Goal: Task Accomplishment & Management: Manage account settings

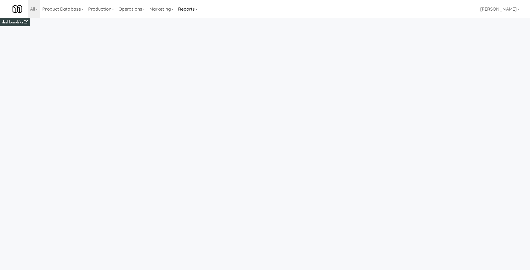
click at [190, 14] on link "Reports" at bounding box center [188, 9] width 24 height 18
click at [163, 6] on link "Marketing" at bounding box center [161, 9] width 29 height 18
click at [146, 13] on link "Operations" at bounding box center [131, 9] width 31 height 18
click at [147, 40] on link "Operators" at bounding box center [138, 44] width 45 height 10
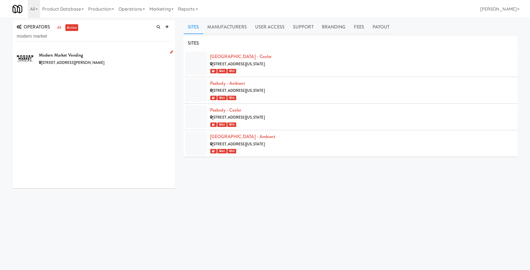
type input "modern market"
click at [84, 52] on div "Modern Market Vending" at bounding box center [105, 55] width 132 height 8
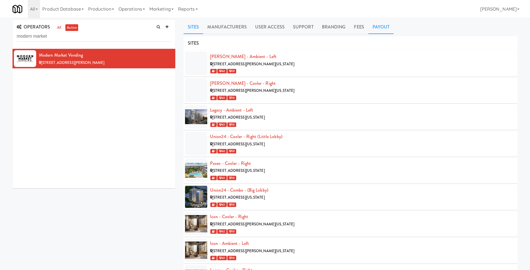
click at [389, 23] on link "Payout" at bounding box center [382, 27] width 26 height 14
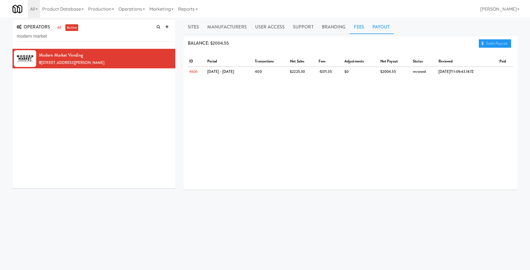
click at [354, 26] on link "Fees" at bounding box center [359, 27] width 18 height 14
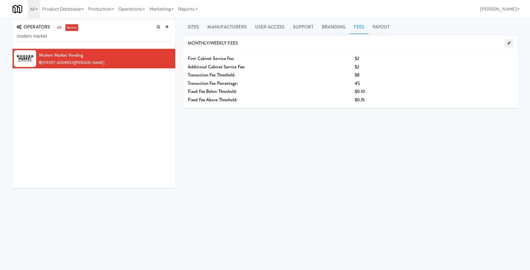
click at [511, 46] on link at bounding box center [509, 43] width 9 height 8
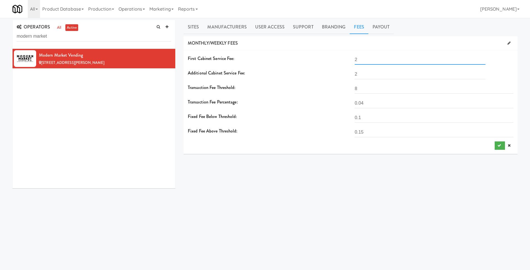
drag, startPoint x: 375, startPoint y: 62, endPoint x: 342, endPoint y: 60, distance: 32.3
click at [342, 60] on div "First Cabinet Service Fee: 2" at bounding box center [351, 61] width 334 height 14
type input "1"
drag, startPoint x: 364, startPoint y: 72, endPoint x: 339, endPoint y: 71, distance: 24.5
click at [339, 71] on div "Additional Cabinet Service Fee: 2" at bounding box center [351, 76] width 334 height 14
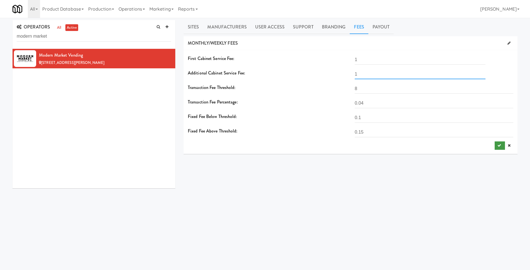
type input "1"
click at [498, 145] on icon "submit" at bounding box center [500, 145] width 4 height 4
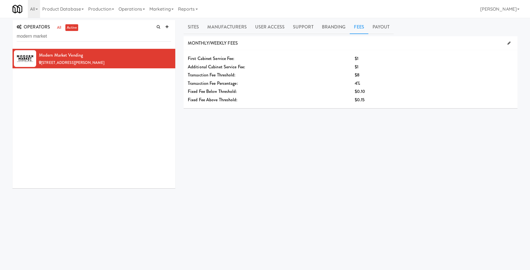
drag, startPoint x: 510, startPoint y: 45, endPoint x: 456, endPoint y: 53, distance: 54.1
click at [510, 45] on icon at bounding box center [509, 43] width 3 height 4
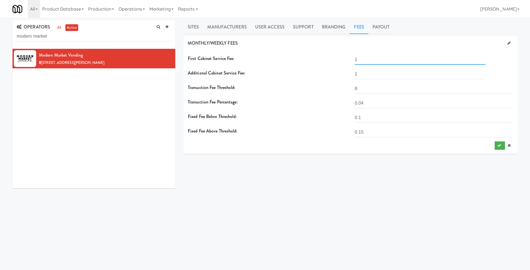
drag, startPoint x: 378, startPoint y: 63, endPoint x: 349, endPoint y: 63, distance: 29.5
click at [338, 62] on div "First Cabinet Service Fee: 1" at bounding box center [351, 61] width 334 height 14
type input "2"
drag, startPoint x: 363, startPoint y: 72, endPoint x: 334, endPoint y: 71, distance: 29.0
click at [334, 71] on div "Additional Cabinet Service Fee: 1" at bounding box center [351, 76] width 334 height 14
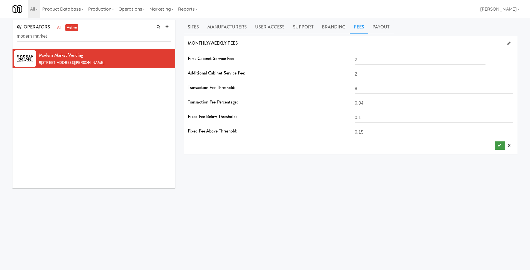
type input "2"
click at [495, 143] on button "submit" at bounding box center [500, 145] width 10 height 8
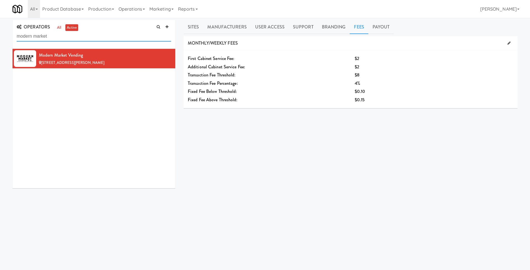
click at [112, 37] on input "modern market" at bounding box center [94, 36] width 155 height 10
paste input "Market Market Corporation"
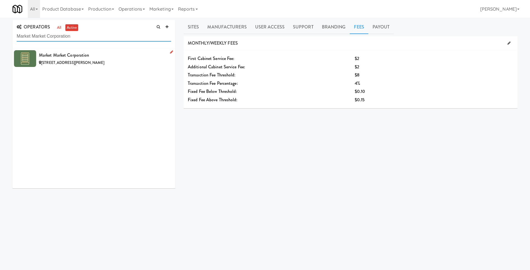
type input "Market Market Corporation"
click at [97, 53] on div "Market Market Corporation" at bounding box center [105, 55] width 132 height 8
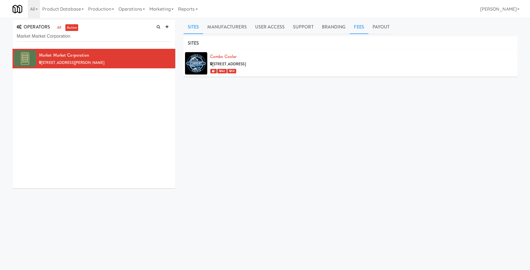
click at [359, 27] on link "Fees" at bounding box center [359, 27] width 18 height 14
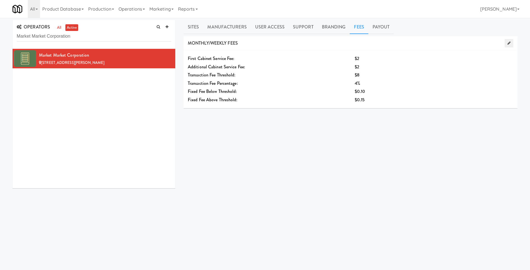
click at [512, 43] on link at bounding box center [509, 43] width 9 height 8
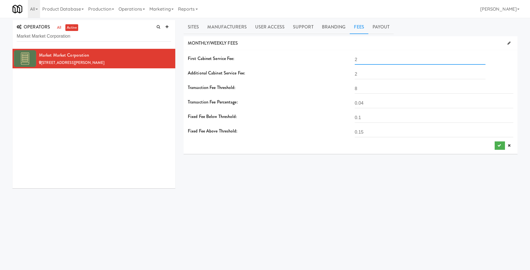
drag, startPoint x: 366, startPoint y: 63, endPoint x: 344, endPoint y: 61, distance: 21.3
click at [344, 61] on div "First Cabinet Service Fee: 2" at bounding box center [351, 61] width 334 height 14
type input "1"
drag, startPoint x: 363, startPoint y: 73, endPoint x: 331, endPoint y: 73, distance: 32.3
click at [331, 73] on div "Additional Cabinet Service Fee: 2" at bounding box center [351, 76] width 334 height 14
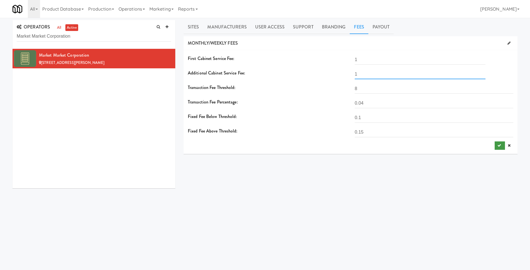
type input "1"
click at [496, 145] on button "submit" at bounding box center [500, 145] width 10 height 8
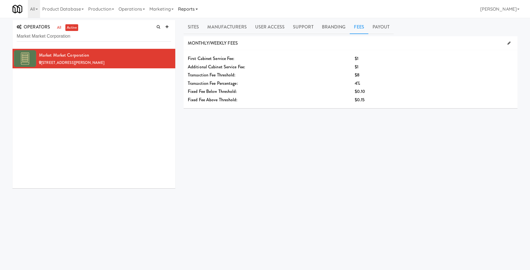
click at [197, 9] on link "Reports" at bounding box center [188, 9] width 24 height 18
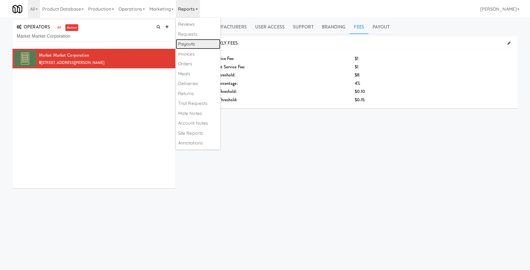
click at [202, 45] on link "Payouts" at bounding box center [198, 44] width 45 height 10
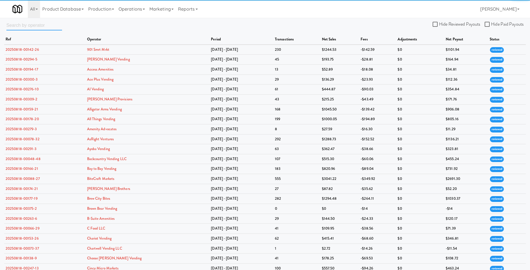
click at [48, 28] on input "text" at bounding box center [34, 25] width 56 height 10
paste input "Market Market Corporation"
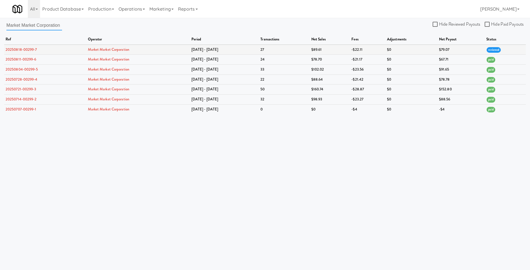
type input "Market Market Corporation"
click at [35, 50] on link "20250818-00299-7" at bounding box center [21, 49] width 31 height 5
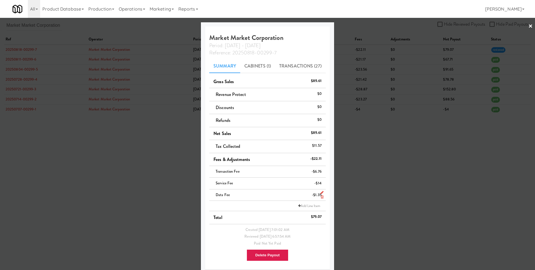
click at [320, 197] on icon at bounding box center [321, 197] width 3 height 4
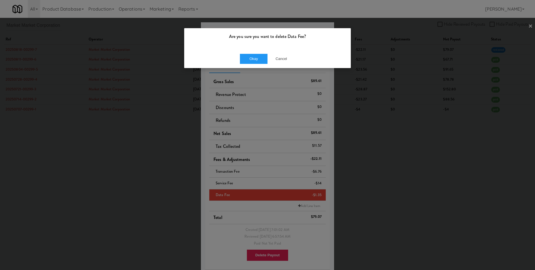
click at [259, 51] on div "Okay Cancel" at bounding box center [267, 58] width 166 height 19
click at [253, 63] on button "Okay" at bounding box center [254, 59] width 28 height 10
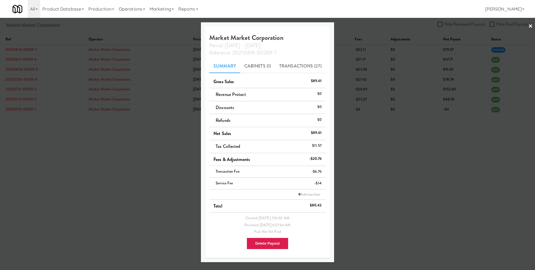
click at [384, 214] on div at bounding box center [267, 135] width 535 height 270
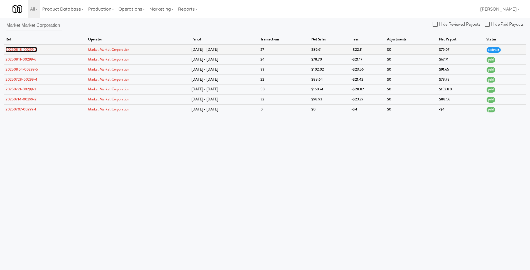
click at [36, 49] on link "20250818-00299-7" at bounding box center [21, 49] width 31 height 5
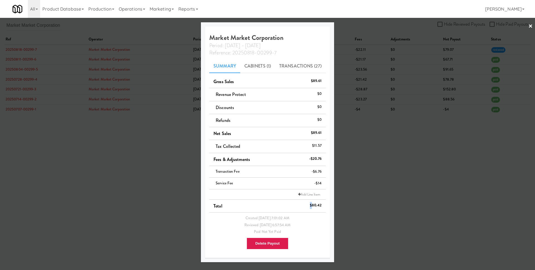
drag, startPoint x: 311, startPoint y: 205, endPoint x: 321, endPoint y: 205, distance: 9.7
click at [321, 205] on li "Total $80.42" at bounding box center [267, 205] width 116 height 13
click at [320, 205] on div "$80.42" at bounding box center [316, 205] width 12 height 7
drag, startPoint x: 321, startPoint y: 205, endPoint x: 314, endPoint y: 205, distance: 7.2
click at [314, 205] on li "Total $80.42" at bounding box center [267, 205] width 116 height 13
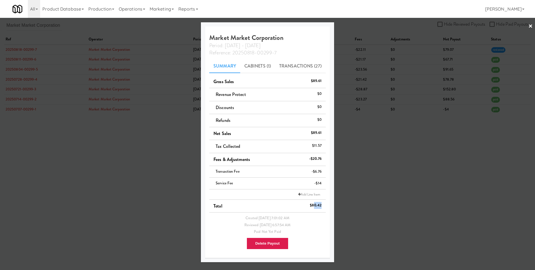
drag, startPoint x: 314, startPoint y: 205, endPoint x: 320, endPoint y: 205, distance: 6.4
click at [320, 205] on div "$80.42" at bounding box center [316, 205] width 12 height 7
copy div "0.42"
drag, startPoint x: 312, startPoint y: 204, endPoint x: 320, endPoint y: 204, distance: 8.9
click at [320, 204] on div "$80.42" at bounding box center [316, 205] width 12 height 7
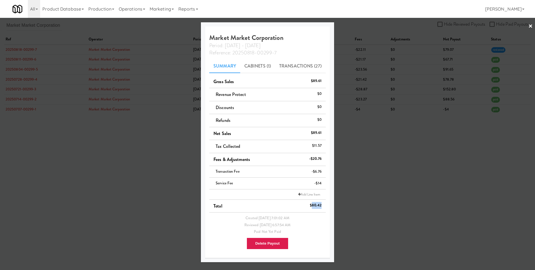
copy div "80.42"
click at [373, 196] on div at bounding box center [267, 135] width 535 height 270
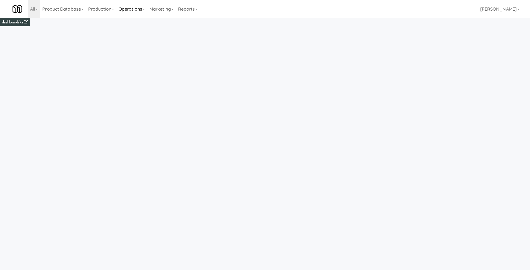
click at [140, 14] on link "Operations" at bounding box center [131, 9] width 31 height 18
click at [138, 40] on link "Operators" at bounding box center [138, 44] width 45 height 10
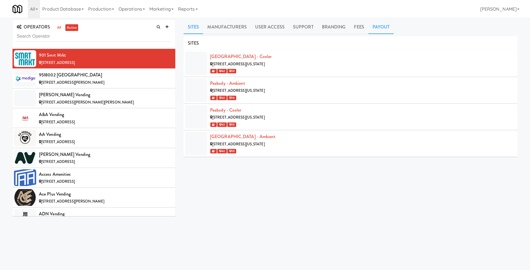
click at [381, 31] on link "Payout" at bounding box center [382, 27] width 26 height 14
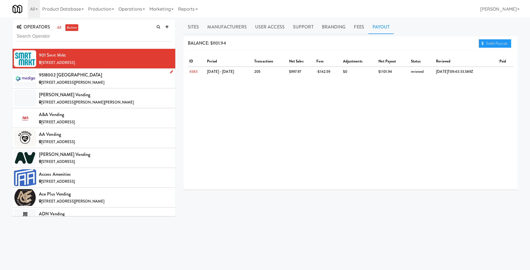
click at [102, 77] on div "9518002 [GEOGRAPHIC_DATA]" at bounding box center [105, 75] width 132 height 8
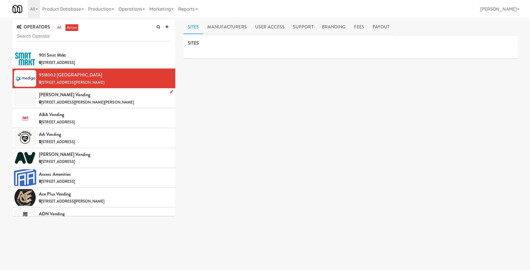
click at [105, 92] on div "[PERSON_NAME] Vending" at bounding box center [105, 94] width 132 height 8
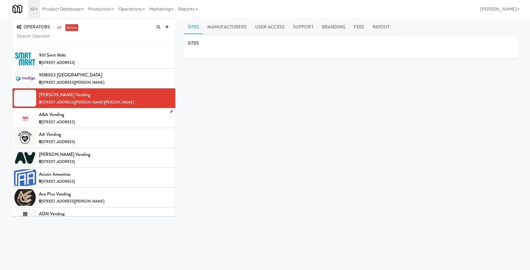
click at [104, 114] on div "A&A Vending" at bounding box center [105, 114] width 132 height 8
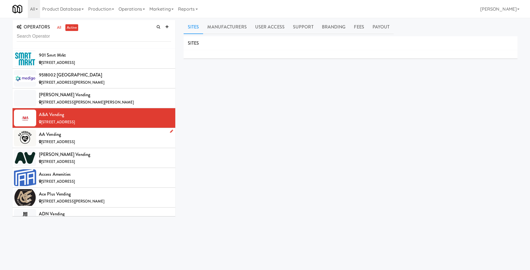
click at [102, 131] on div "AA Vending" at bounding box center [105, 134] width 132 height 8
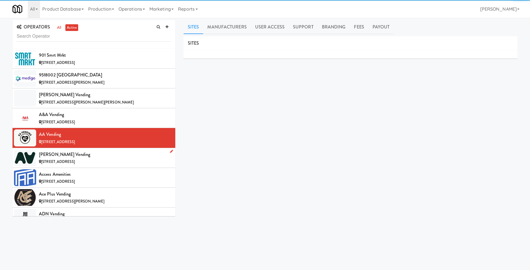
click at [103, 154] on div "[PERSON_NAME] Vending" at bounding box center [105, 154] width 132 height 8
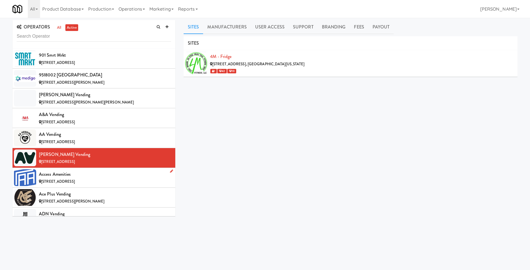
click at [103, 172] on div "Access Amenities" at bounding box center [105, 174] width 132 height 8
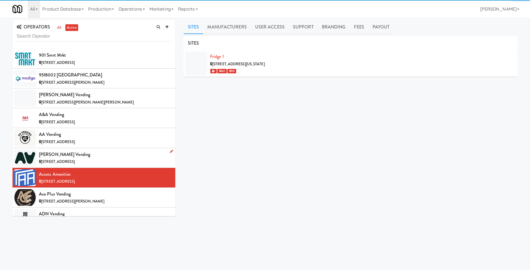
click at [103, 158] on div "[STREET_ADDRESS]" at bounding box center [105, 161] width 132 height 7
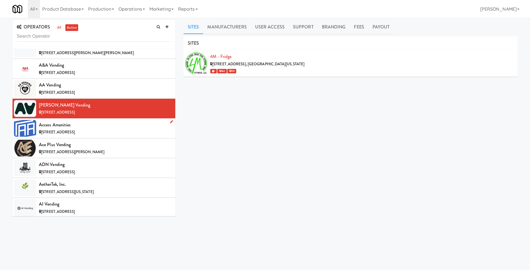
scroll to position [56, 0]
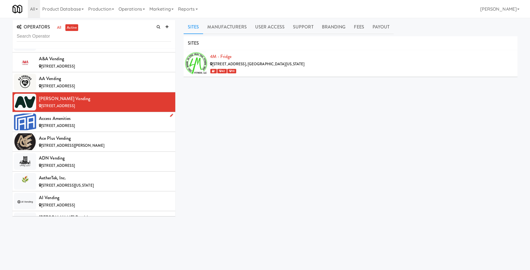
click at [107, 125] on div "[STREET_ADDRESS]" at bounding box center [105, 125] width 132 height 7
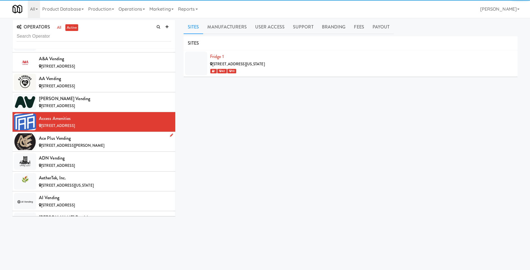
click at [104, 136] on div "Ace Plus Vending" at bounding box center [105, 138] width 132 height 8
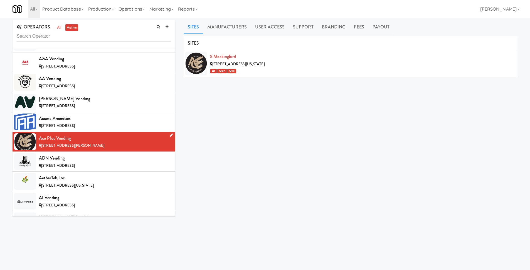
click at [99, 151] on li "Ace Plus Vending 320 E Lynn Creek Dr, Arlington TX" at bounding box center [94, 142] width 163 height 20
click at [99, 159] on div "ADN Vending" at bounding box center [105, 158] width 132 height 8
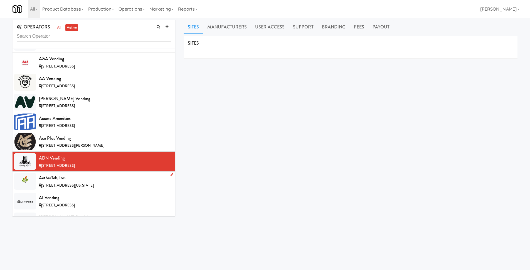
click at [103, 175] on div "AetherTek, Inc." at bounding box center [105, 177] width 132 height 8
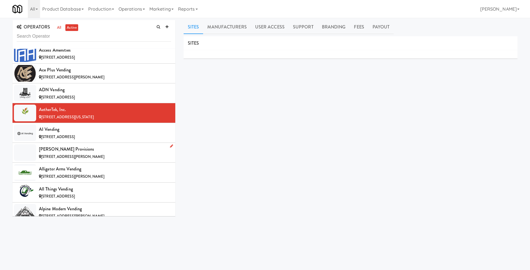
scroll to position [130, 0]
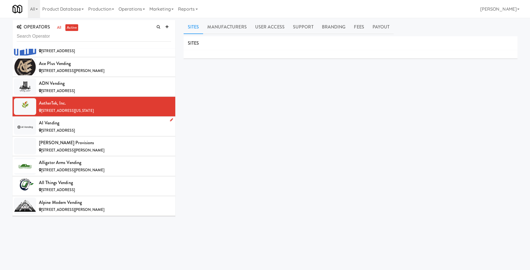
click at [109, 131] on div "[STREET_ADDRESS]" at bounding box center [105, 130] width 132 height 7
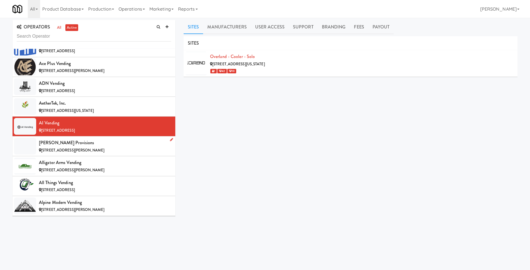
click at [105, 146] on div "[PERSON_NAME] Provisions" at bounding box center [105, 142] width 132 height 8
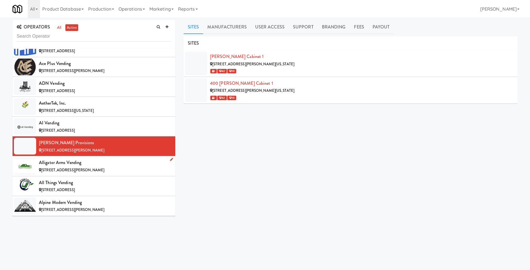
click at [106, 159] on div "Alligator Arms Vending" at bounding box center [105, 162] width 132 height 8
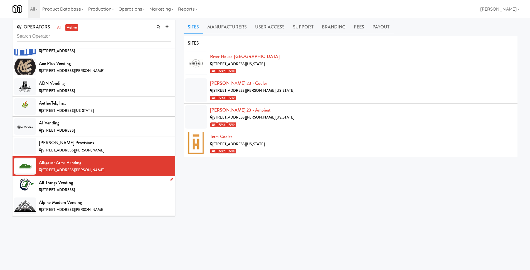
click at [106, 185] on div "All Things Vending" at bounding box center [105, 182] width 132 height 8
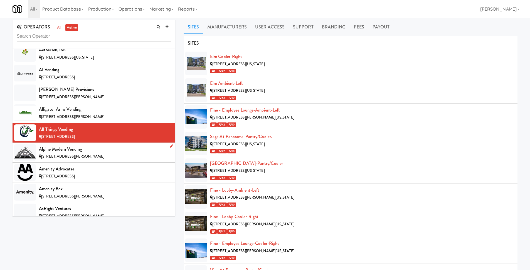
scroll to position [184, 0]
click at [103, 154] on div "[STREET_ADDRESS][PERSON_NAME]" at bounding box center [105, 155] width 132 height 7
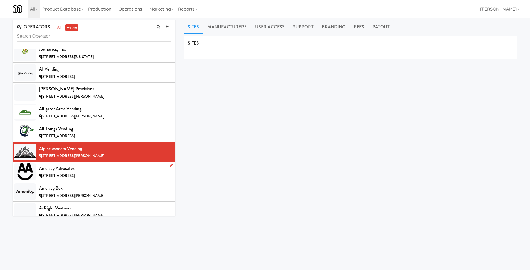
click at [104, 167] on div "Amenity Advocates" at bounding box center [105, 168] width 132 height 8
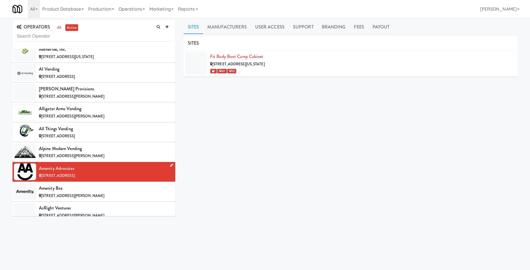
click at [100, 181] on li "Amenity Advocates 1980 Garland St, Lakewood CO" at bounding box center [94, 172] width 163 height 20
click at [101, 185] on div "Amenity Box" at bounding box center [105, 188] width 132 height 8
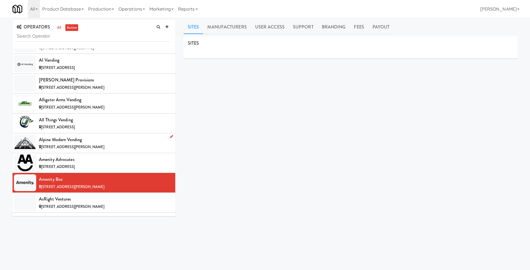
scroll to position [193, 0]
click at [99, 193] on li "AsRight Ventures 15701 W Pinto Pl, Tampa FL" at bounding box center [94, 202] width 163 height 20
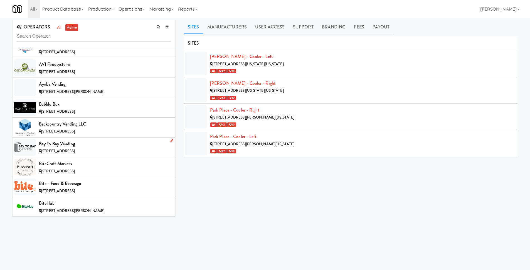
scroll to position [252, 0]
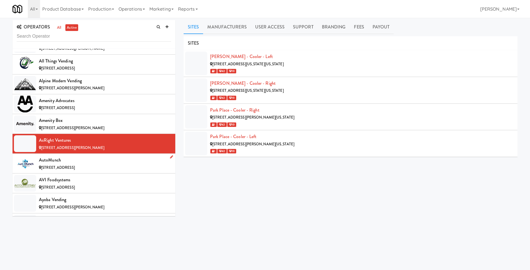
click at [97, 159] on div "AutoMunch" at bounding box center [105, 160] width 132 height 8
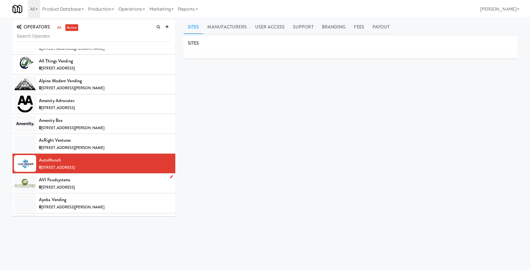
click at [103, 182] on div "AVI Foodsystems" at bounding box center [105, 179] width 132 height 8
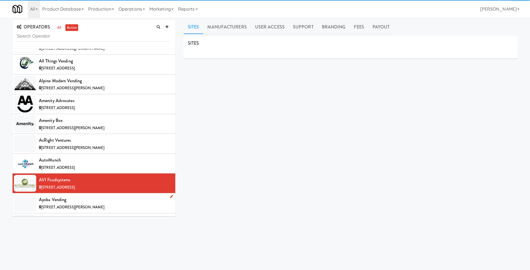
click at [99, 200] on div "Ayoba Vending" at bounding box center [105, 199] width 132 height 8
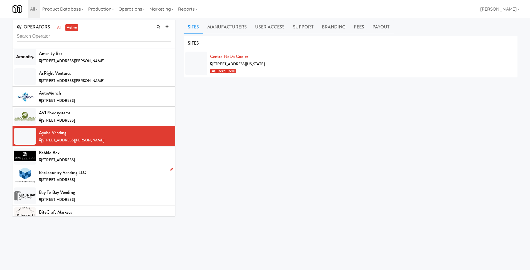
scroll to position [339, 0]
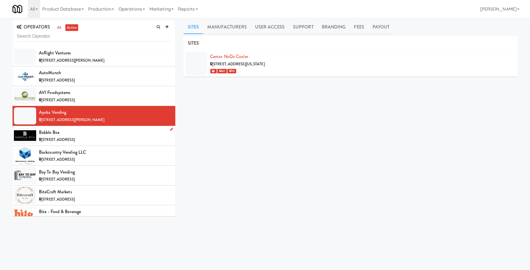
click at [99, 144] on li "Babble Box 11818 97th Ln NE, Kirkland WA" at bounding box center [94, 136] width 163 height 20
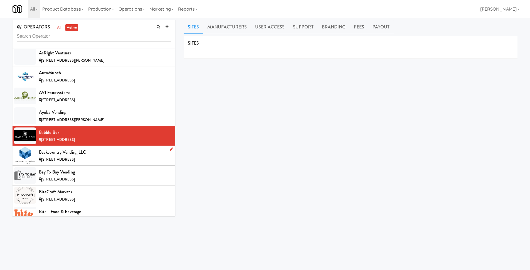
click at [98, 152] on div "Backcountry Vending LLC" at bounding box center [105, 152] width 132 height 8
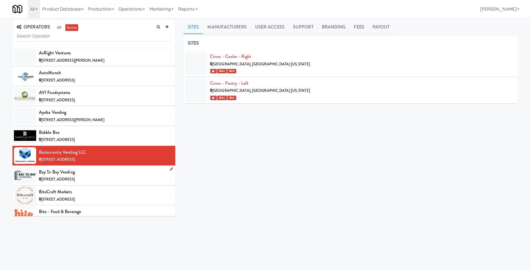
click at [98, 173] on div "Bay to Bay Vending" at bounding box center [105, 172] width 132 height 8
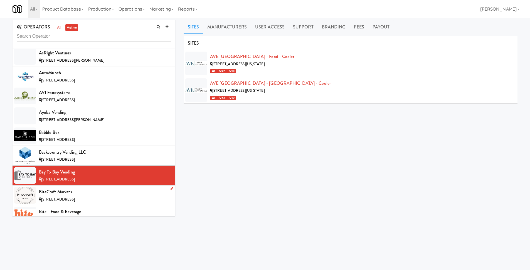
click at [100, 189] on div "BiteCraft Markets" at bounding box center [105, 191] width 132 height 8
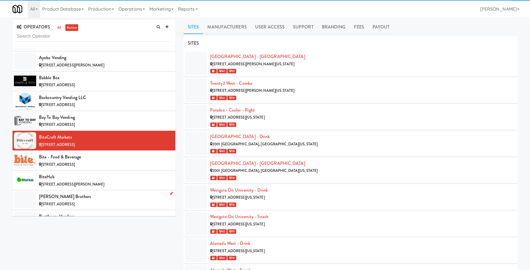
scroll to position [415, 0]
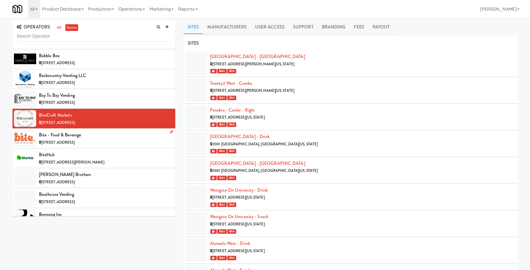
click at [96, 144] on div "[STREET_ADDRESS]" at bounding box center [105, 142] width 132 height 7
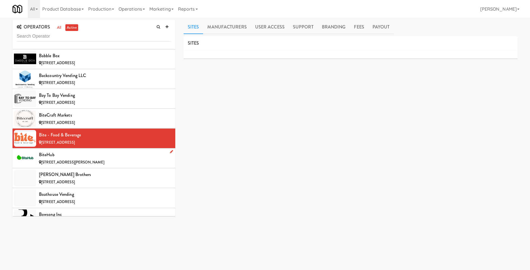
click at [95, 155] on div "BiteHub" at bounding box center [105, 154] width 132 height 8
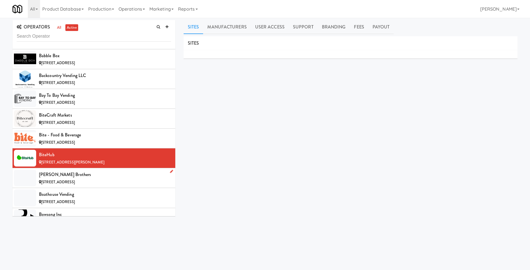
click at [97, 170] on li "Blum Brothers 3 23rd Ave, Seaside Park NJ" at bounding box center [94, 178] width 163 height 20
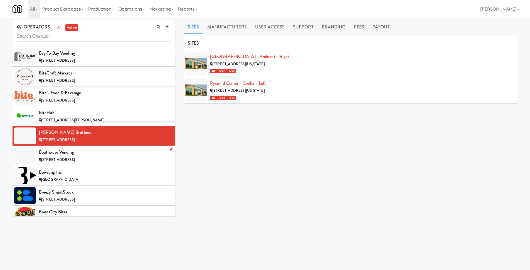
scroll to position [459, 0]
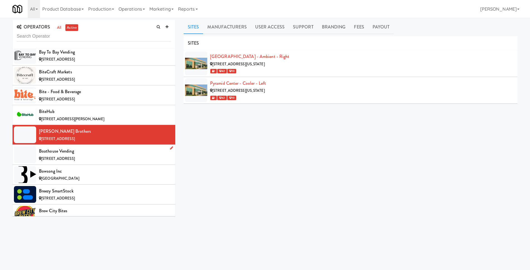
click at [95, 155] on div "Boathouse Vending" at bounding box center [105, 151] width 132 height 8
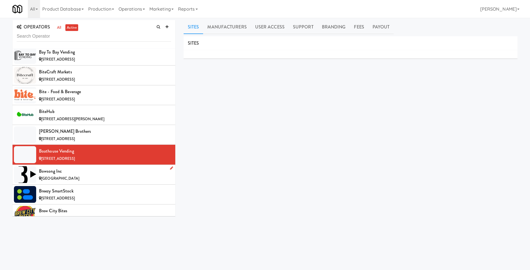
click at [95, 171] on div "Bowsong Inc" at bounding box center [105, 171] width 132 height 8
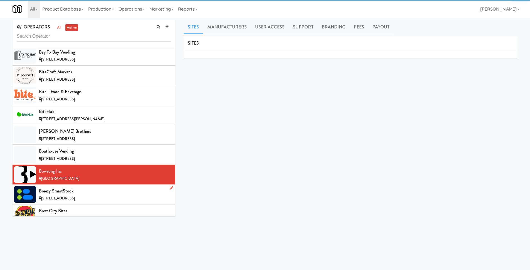
click at [99, 187] on div "Breezy SmartStock" at bounding box center [105, 191] width 132 height 8
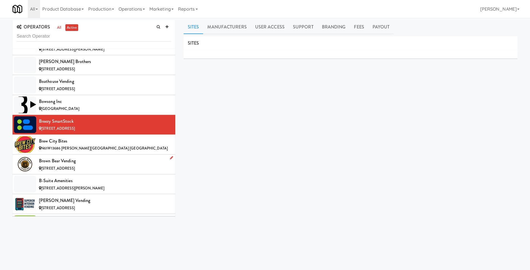
scroll to position [548, 0]
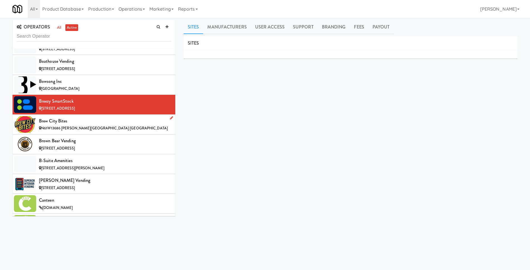
click at [99, 117] on div "Brew City Bites" at bounding box center [105, 121] width 132 height 8
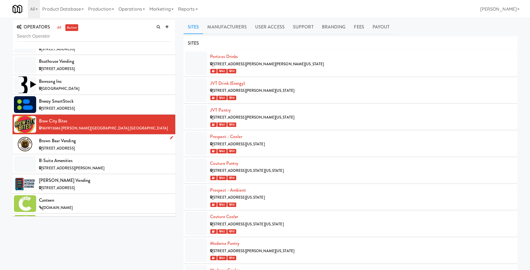
click at [97, 147] on div "[STREET_ADDRESS]" at bounding box center [105, 148] width 132 height 7
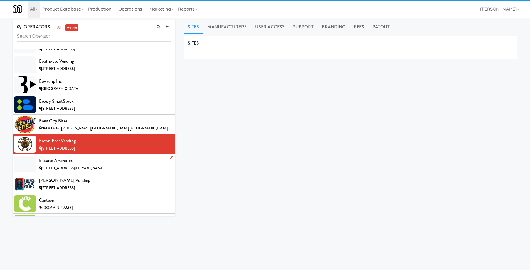
click at [99, 170] on div "[STREET_ADDRESS][PERSON_NAME]" at bounding box center [105, 168] width 132 height 7
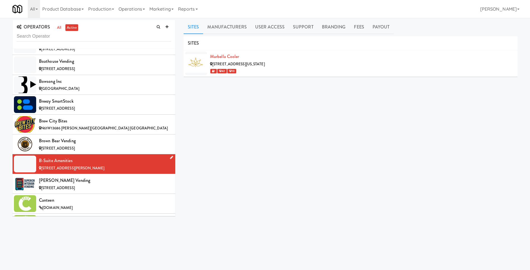
scroll to position [599, 0]
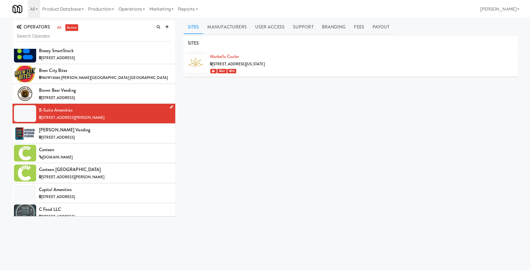
click at [100, 131] on div "[PERSON_NAME] Vending" at bounding box center [105, 130] width 132 height 8
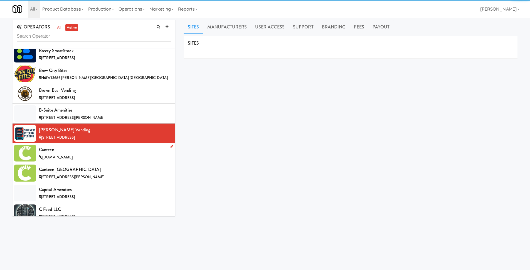
click at [101, 150] on div "Canteen" at bounding box center [105, 149] width 132 height 8
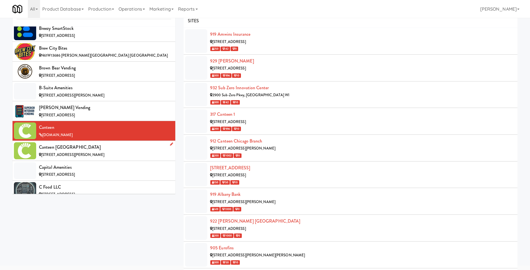
click at [107, 151] on div "[STREET_ADDRESS][PERSON_NAME]" at bounding box center [105, 154] width 132 height 7
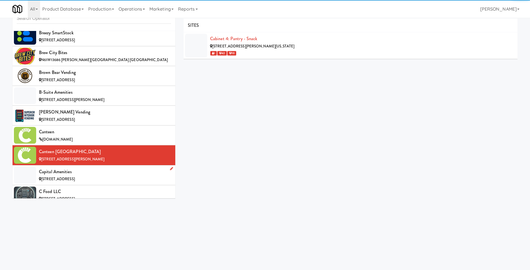
click at [97, 172] on div "Capital Amenities" at bounding box center [105, 171] width 132 height 8
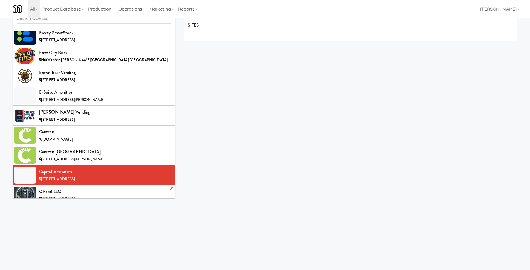
click at [95, 187] on div "C Food LLC" at bounding box center [105, 191] width 132 height 8
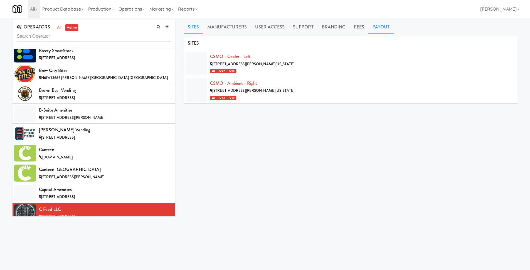
click at [384, 31] on link "Payout" at bounding box center [382, 27] width 26 height 14
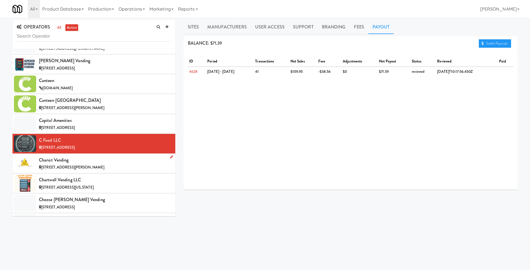
scroll to position [669, 0]
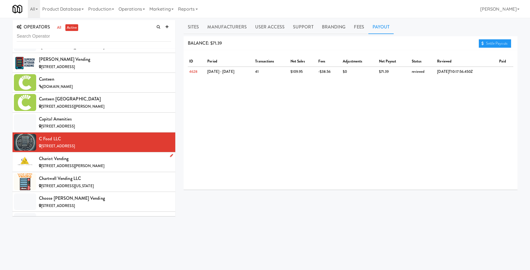
click at [127, 161] on div "Chariot Vending" at bounding box center [105, 158] width 132 height 8
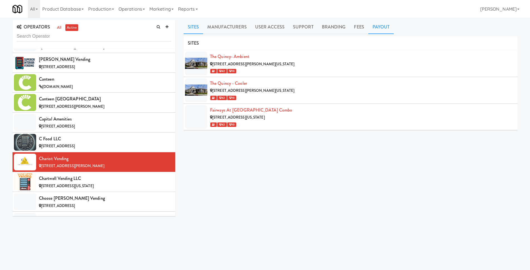
click at [380, 29] on link "Payout" at bounding box center [382, 27] width 26 height 14
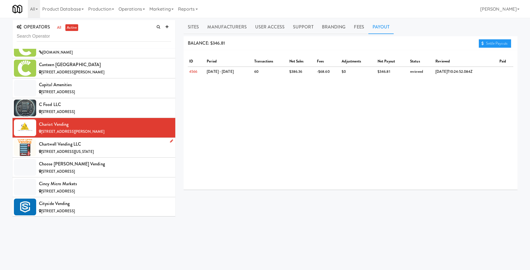
scroll to position [708, 0]
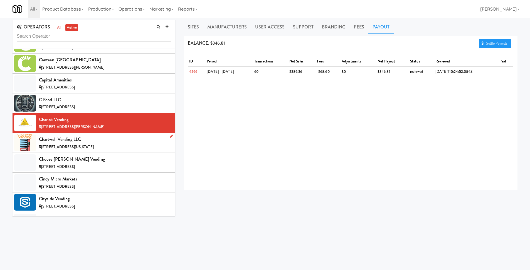
click at [129, 140] on div "Chartwell Vending LLC" at bounding box center [105, 139] width 132 height 8
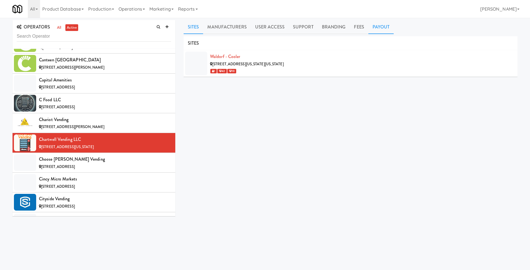
click at [377, 27] on link "Payout" at bounding box center [382, 27] width 26 height 14
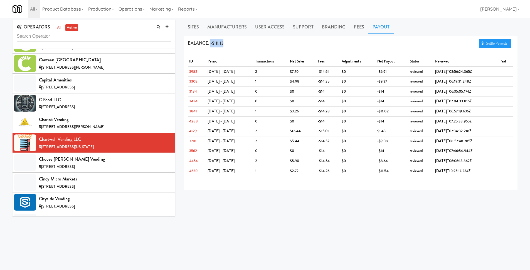
drag, startPoint x: 211, startPoint y: 42, endPoint x: 228, endPoint y: 41, distance: 17.3
click at [228, 41] on div "BALANCE: -$111.13 Settle Payouts" at bounding box center [351, 43] width 334 height 14
click at [97, 159] on div "Choose [PERSON_NAME] Vending" at bounding box center [105, 159] width 132 height 8
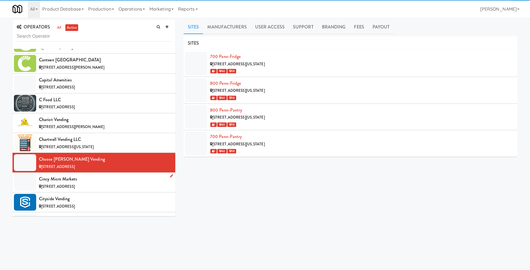
click at [96, 176] on div "Cincy Micro Markets" at bounding box center [105, 179] width 132 height 8
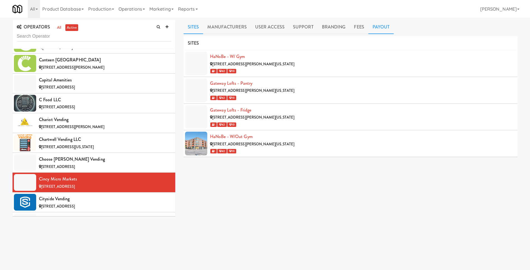
click at [378, 29] on link "Payout" at bounding box center [382, 27] width 26 height 14
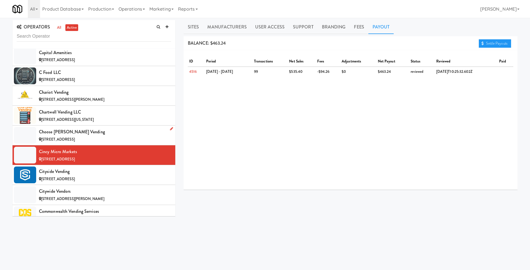
scroll to position [764, 0]
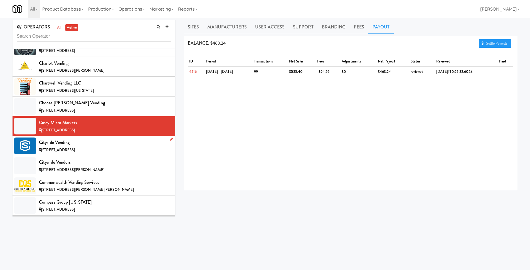
click at [118, 152] on div "[STREET_ADDRESS]" at bounding box center [105, 149] width 132 height 7
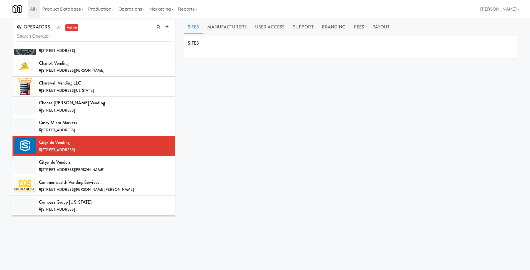
click at [391, 28] on li "Payout" at bounding box center [382, 27] width 26 height 14
click at [388, 28] on link "Payout" at bounding box center [382, 27] width 26 height 14
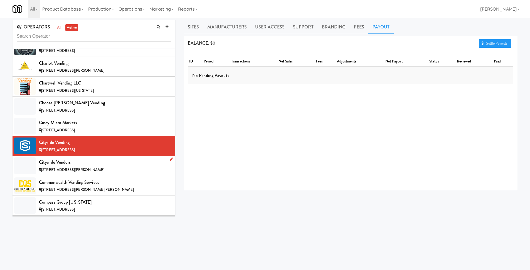
drag, startPoint x: 83, startPoint y: 168, endPoint x: 85, endPoint y: 166, distance: 3.2
click at [83, 168] on span "[STREET_ADDRESS][PERSON_NAME]" at bounding box center [72, 169] width 63 height 5
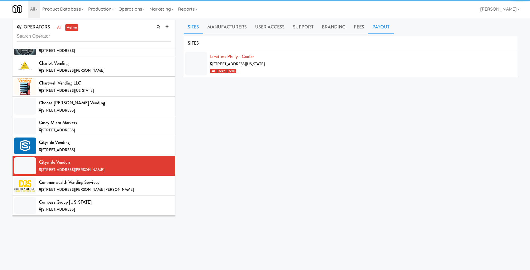
click at [373, 31] on link "Payout" at bounding box center [382, 27] width 26 height 14
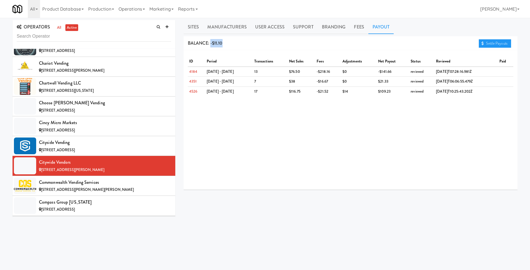
drag, startPoint x: 211, startPoint y: 41, endPoint x: 226, endPoint y: 41, distance: 15.0
click at [226, 41] on div "BALANCE: -$11.10 Settle Payouts" at bounding box center [351, 43] width 334 height 14
click at [230, 47] on div "BALANCE: -$11.10 Settle Payouts" at bounding box center [351, 43] width 334 height 14
click at [92, 189] on span "[STREET_ADDRESS][PERSON_NAME][PERSON_NAME]" at bounding box center [87, 189] width 93 height 5
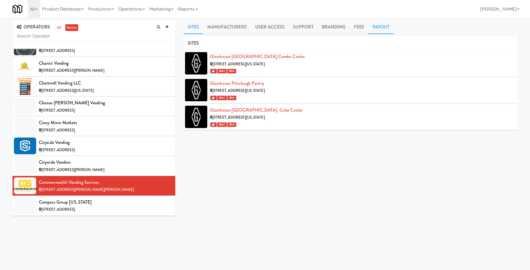
click at [379, 25] on link "Payout" at bounding box center [382, 27] width 26 height 14
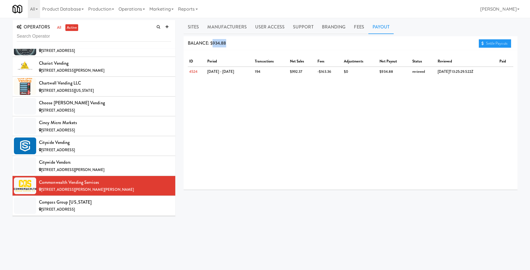
drag, startPoint x: 212, startPoint y: 44, endPoint x: 246, endPoint y: 44, distance: 34.2
click at [246, 44] on div "BALANCE: $934.88 Settle Payouts" at bounding box center [351, 43] width 334 height 14
click at [245, 45] on div "BALANCE: $934.88 Settle Payouts" at bounding box center [351, 43] width 334 height 14
click at [101, 206] on div "[STREET_ADDRESS]" at bounding box center [105, 209] width 132 height 7
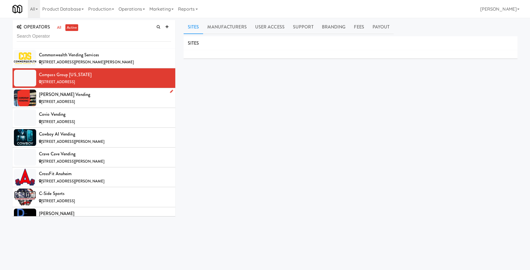
scroll to position [887, 0]
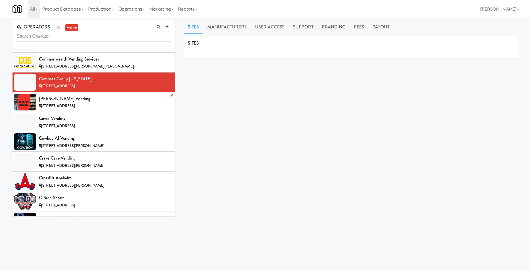
click at [105, 100] on div "[PERSON_NAME] Vending" at bounding box center [105, 98] width 132 height 8
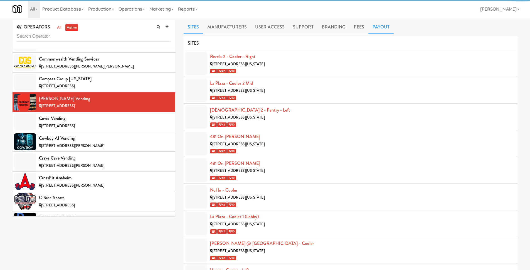
click at [382, 28] on link "Payout" at bounding box center [382, 27] width 26 height 14
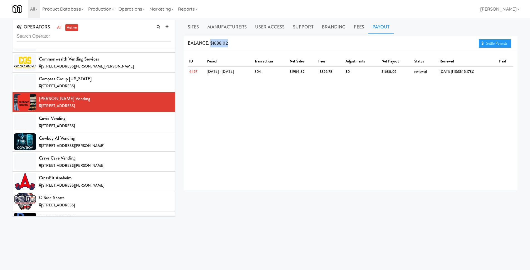
drag, startPoint x: 211, startPoint y: 43, endPoint x: 244, endPoint y: 43, distance: 33.7
click at [244, 43] on div "BALANCE: $1688.02 Settle Payouts" at bounding box center [351, 43] width 334 height 14
click at [245, 43] on div "BALANCE: $1688.02 Settle Payouts" at bounding box center [351, 43] width 334 height 14
click at [110, 119] on div "Covio Vending" at bounding box center [105, 118] width 132 height 8
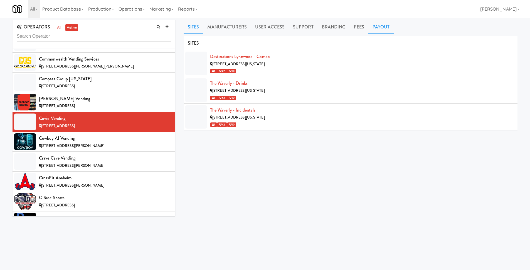
click at [369, 27] on link "Payout" at bounding box center [382, 27] width 26 height 14
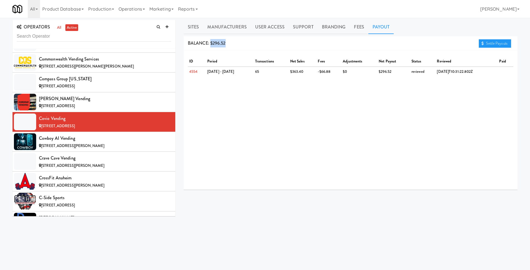
drag, startPoint x: 212, startPoint y: 43, endPoint x: 248, endPoint y: 44, distance: 36.2
click at [249, 44] on div "BALANCE: $296.52 Settle Payouts" at bounding box center [351, 43] width 334 height 14
click at [248, 44] on div "BALANCE: $296.52 Settle Payouts" at bounding box center [351, 43] width 334 height 14
click at [122, 143] on div "[STREET_ADDRESS][PERSON_NAME]" at bounding box center [105, 145] width 132 height 7
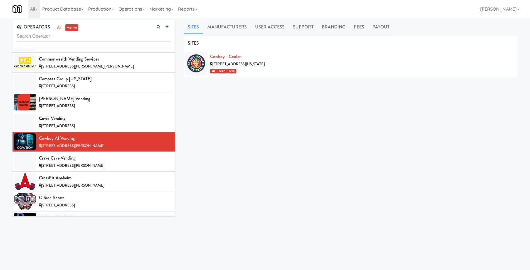
click at [394, 22] on ul "Sites Manufacturers User Access Support Branding Fees Payout" at bounding box center [351, 27] width 334 height 14
click at [379, 29] on link "Payout" at bounding box center [382, 27] width 26 height 14
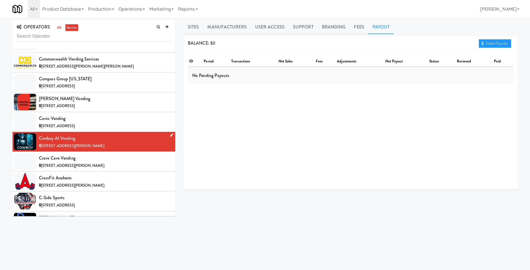
click at [117, 150] on li "Cowboy AI Vending 9607 Nina St, Omaha NE" at bounding box center [94, 142] width 163 height 20
click at [116, 156] on div "Crave Cave Vending" at bounding box center [105, 158] width 132 height 8
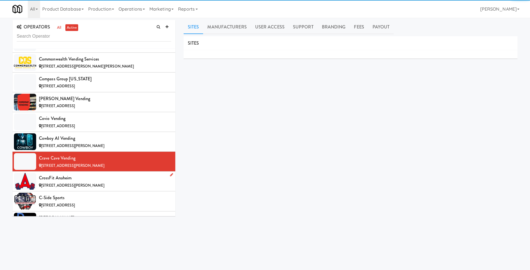
click at [111, 175] on div "CrossFit Anaheim" at bounding box center [105, 177] width 132 height 8
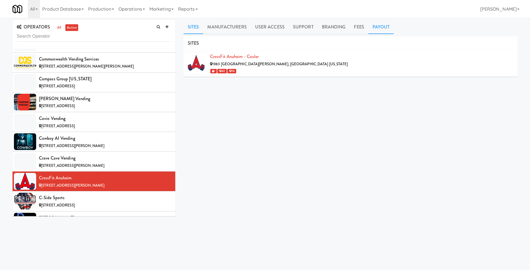
click at [376, 30] on link "Payout" at bounding box center [382, 27] width 26 height 14
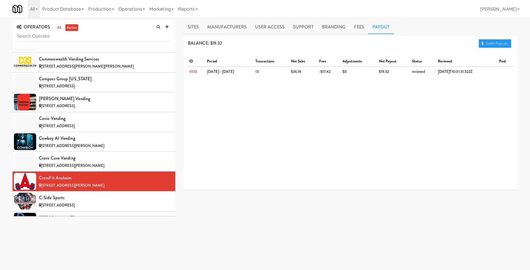
drag, startPoint x: 210, startPoint y: 43, endPoint x: 229, endPoint y: 45, distance: 19.3
click at [229, 45] on div "BALANCE: $19.32 Settle Payouts" at bounding box center [351, 43] width 334 height 14
drag, startPoint x: 230, startPoint y: 44, endPoint x: 212, endPoint y: 44, distance: 18.4
click at [212, 44] on div "BALANCE: $19.32 Settle Payouts" at bounding box center [351, 43] width 334 height 14
click at [231, 41] on div "BALANCE: $19.32 Settle Payouts" at bounding box center [351, 43] width 334 height 14
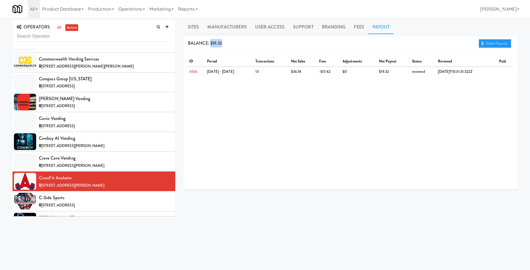
drag, startPoint x: 229, startPoint y: 43, endPoint x: 211, endPoint y: 44, distance: 17.8
click at [211, 44] on div "BALANCE: $19.32 Settle Payouts" at bounding box center [351, 43] width 334 height 14
click at [227, 43] on div "BALANCE: $19.32 Settle Payouts" at bounding box center [351, 43] width 334 height 14
click at [107, 192] on li "C-Side Sports 241 Lily Ridge Dr, Canonsburg PA" at bounding box center [94, 201] width 163 height 20
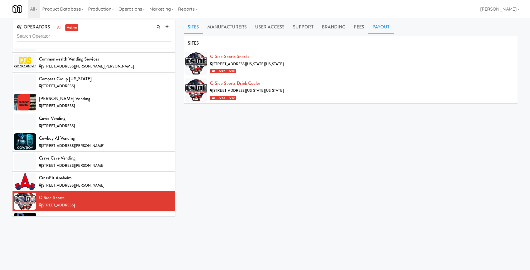
click at [372, 26] on link "Payout" at bounding box center [382, 27] width 26 height 14
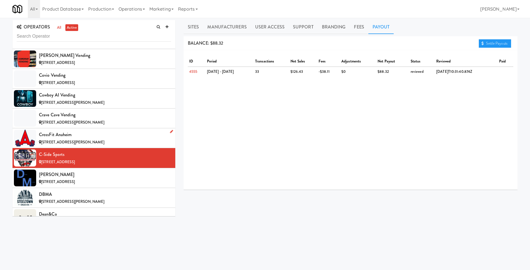
scroll to position [935, 0]
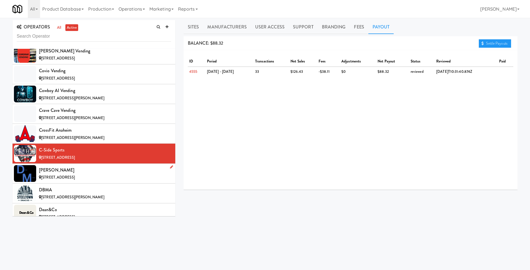
click at [85, 166] on div "[PERSON_NAME]" at bounding box center [105, 170] width 132 height 8
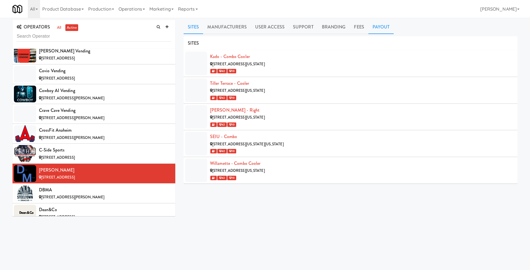
click at [387, 30] on link "Payout" at bounding box center [382, 27] width 26 height 14
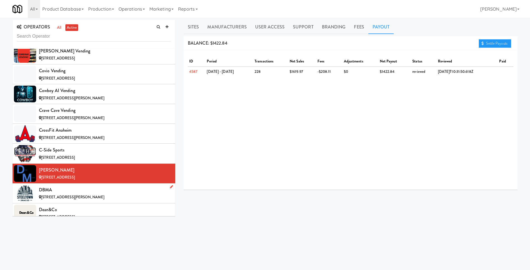
click at [120, 190] on div "DBMA" at bounding box center [105, 189] width 132 height 8
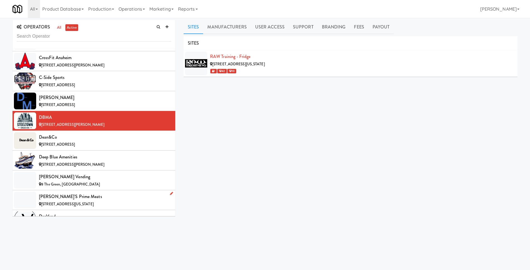
scroll to position [1047, 0]
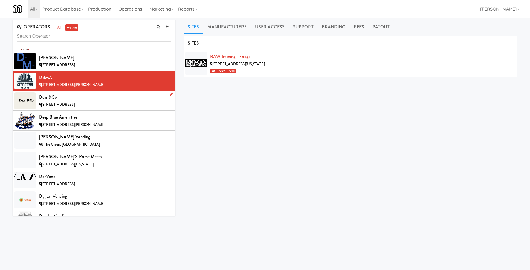
click at [115, 104] on div "[STREET_ADDRESS]" at bounding box center [105, 104] width 132 height 7
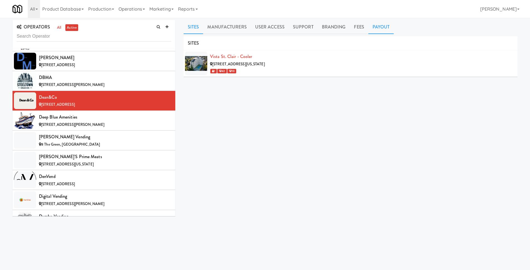
click at [383, 31] on link "Payout" at bounding box center [382, 27] width 26 height 14
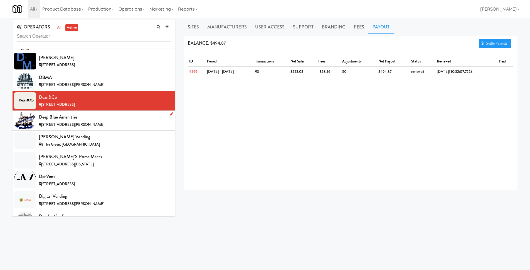
click at [126, 118] on div "Deep Blue Amenities" at bounding box center [105, 117] width 132 height 8
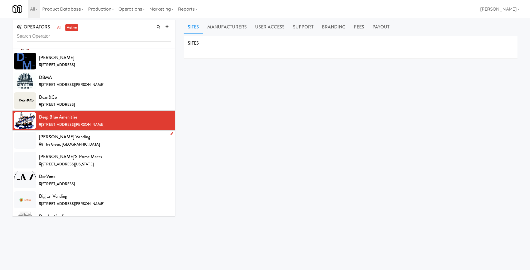
click at [112, 140] on div "[PERSON_NAME] Vending" at bounding box center [105, 137] width 132 height 8
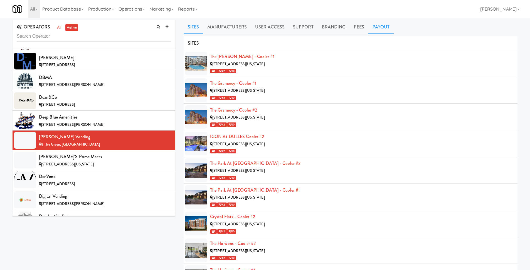
click at [382, 31] on link "Payout" at bounding box center [382, 27] width 26 height 14
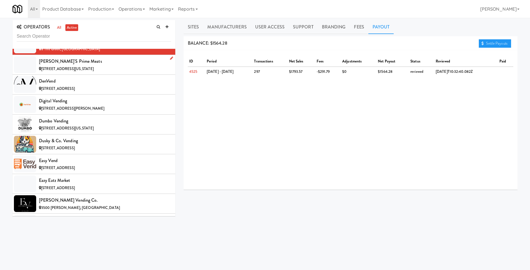
scroll to position [1138, 0]
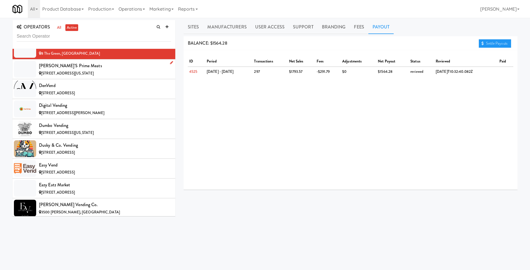
click at [112, 73] on div "[STREET_ADDRESS][US_STATE]" at bounding box center [105, 73] width 132 height 7
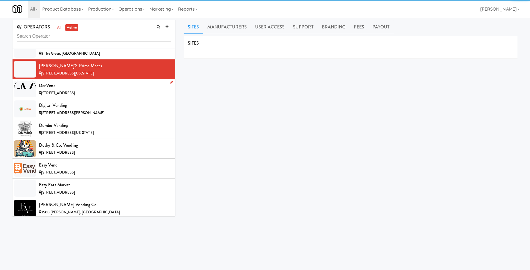
click at [108, 88] on div "denVend" at bounding box center [105, 85] width 132 height 8
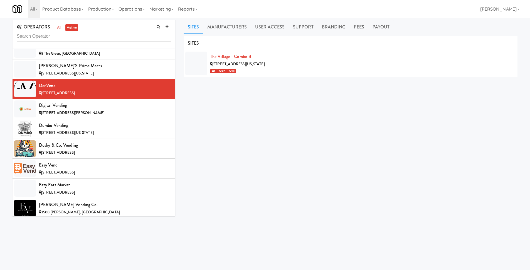
click at [381, 34] on div "Sites Manufacturers User Access Support Branding Fees Payout SITES The Village …" at bounding box center [351, 132] width 334 height 225
click at [381, 30] on link "Payout" at bounding box center [382, 27] width 26 height 14
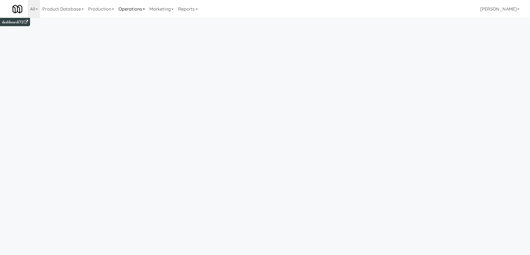
click at [131, 11] on link "Operations" at bounding box center [131, 9] width 31 height 18
click at [102, 8] on link "Production" at bounding box center [101, 9] width 30 height 18
click at [158, 7] on link "Marketing" at bounding box center [161, 9] width 29 height 18
click at [193, 10] on link "Reports" at bounding box center [188, 9] width 24 height 18
click at [202, 40] on link "Payouts" at bounding box center [198, 44] width 45 height 10
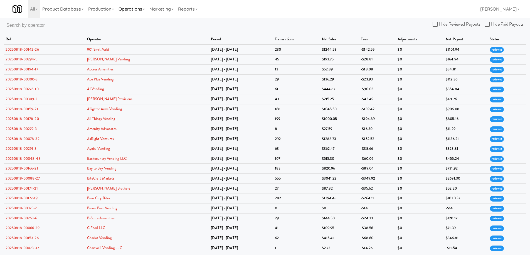
click at [144, 14] on link "Operations" at bounding box center [131, 9] width 31 height 18
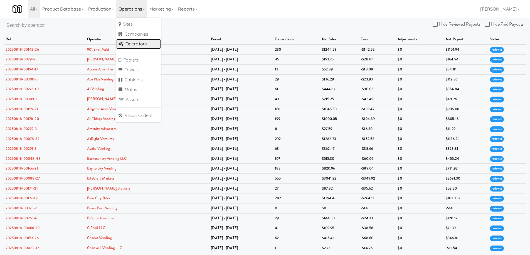
click at [145, 47] on link "Operators" at bounding box center [138, 44] width 45 height 10
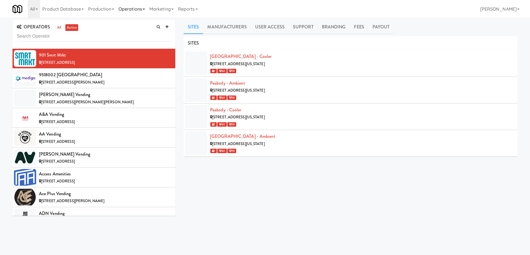
click at [131, 13] on link "Operations" at bounding box center [131, 9] width 31 height 18
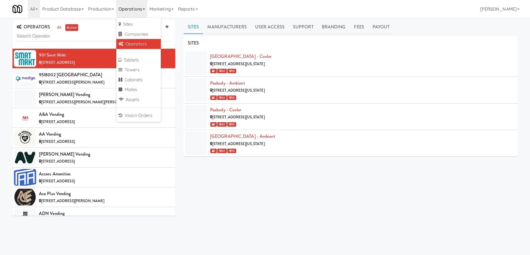
click at [136, 44] on link "Operators" at bounding box center [138, 44] width 45 height 10
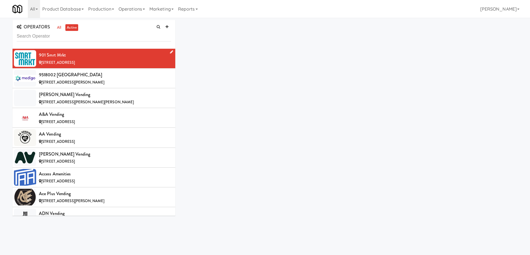
click at [117, 61] on div "[STREET_ADDRESS]" at bounding box center [105, 62] width 132 height 7
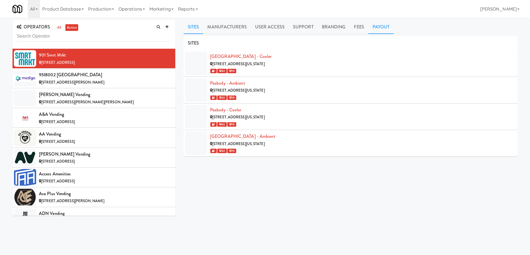
click at [382, 28] on link "Payout" at bounding box center [382, 27] width 26 height 14
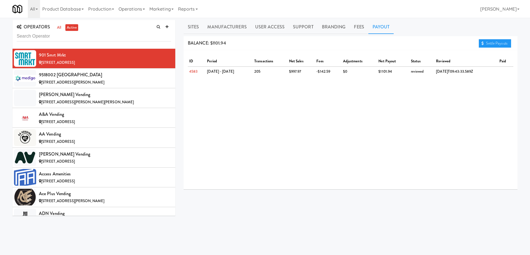
click at [310, 100] on div "ID period transactions net sales fees adjustments net payout status reviewed pa…" at bounding box center [351, 119] width 334 height 139
drag, startPoint x: 223, startPoint y: 44, endPoint x: 212, endPoint y: 44, distance: 10.6
click at [212, 44] on div "BALANCE: $1101.94 Settle Payouts" at bounding box center [351, 43] width 334 height 14
click at [212, 44] on span "BALANCE: $1101.94" at bounding box center [207, 43] width 38 height 6
drag, startPoint x: 212, startPoint y: 44, endPoint x: 228, endPoint y: 43, distance: 15.6
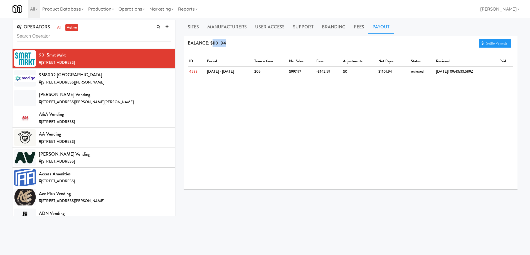
click at [228, 43] on div "BALANCE: $1101.94 Settle Payouts" at bounding box center [351, 43] width 334 height 14
drag, startPoint x: 211, startPoint y: 44, endPoint x: 237, endPoint y: 43, distance: 25.9
click at [237, 43] on div "BALANCE: $1101.94 Settle Payouts" at bounding box center [351, 43] width 334 height 14
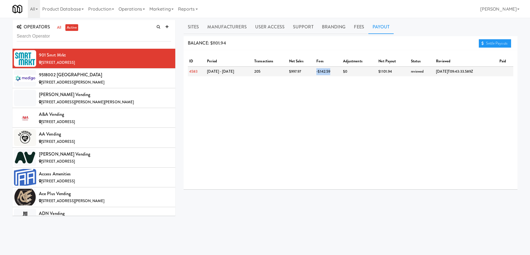
drag, startPoint x: 325, startPoint y: 73, endPoint x: 299, endPoint y: 71, distance: 26.2
click at [298, 72] on tr "4583 Aug 11 - Aug 17 205 $997.97 -$142.59 $0 $1101.94 reviewed 2025-08-20T09:43…" at bounding box center [351, 72] width 326 height 10
click at [446, 53] on div "ID period transactions net sales fees adjustments net payout status reviewed pa…" at bounding box center [351, 119] width 334 height 139
click at [498, 45] on link "Settle Payouts" at bounding box center [495, 43] width 32 height 8
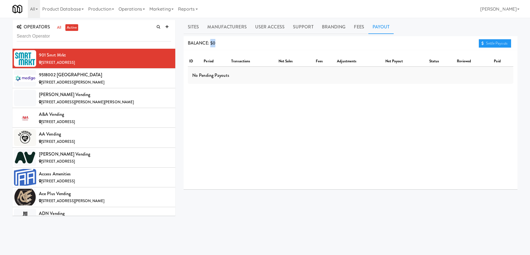
drag, startPoint x: 221, startPoint y: 43, endPoint x: 211, endPoint y: 43, distance: 10.0
click at [211, 43] on div "BALANCE: $0 Settle Payouts" at bounding box center [351, 43] width 334 height 14
click at [218, 86] on div "ID period transactions net sales fees adjustments net payout status reviewed pa…" at bounding box center [351, 119] width 334 height 139
click at [95, 83] on span "[STREET_ADDRESS][PERSON_NAME]" at bounding box center [72, 82] width 63 height 5
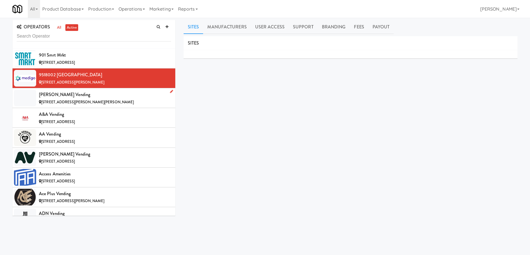
click at [95, 95] on div "[PERSON_NAME] Vending" at bounding box center [105, 94] width 132 height 8
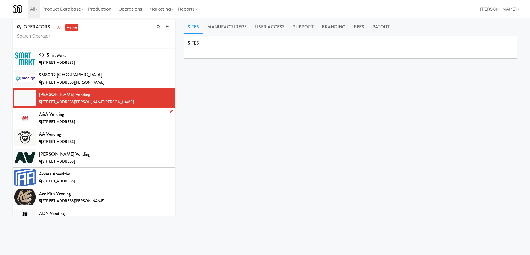
click at [98, 117] on div "A&A Vending" at bounding box center [105, 114] width 132 height 8
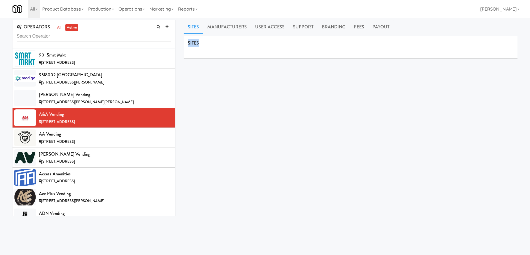
drag, startPoint x: 187, startPoint y: 44, endPoint x: 238, endPoint y: 64, distance: 54.7
click at [254, 74] on div "SITES MANUFACTURERS A&A Vending USERS Name Company Registered Parrish Jones N/A…" at bounding box center [351, 140] width 334 height 209
click at [75, 139] on span "[STREET_ADDRESS]" at bounding box center [58, 141] width 34 height 5
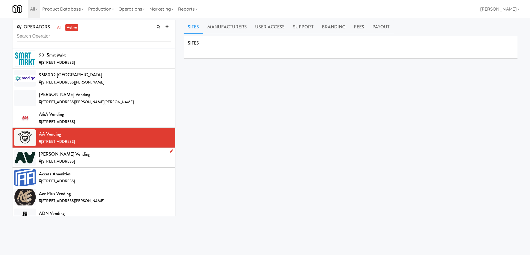
click at [103, 152] on div "[PERSON_NAME] Vending" at bounding box center [105, 154] width 132 height 8
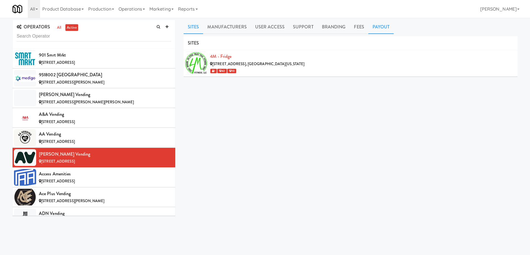
click at [386, 27] on link "Payout" at bounding box center [382, 27] width 26 height 14
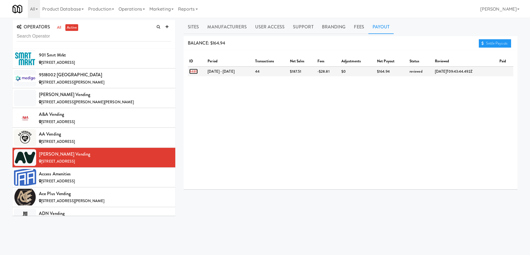
click at [196, 71] on link "4489" at bounding box center [193, 71] width 9 height 5
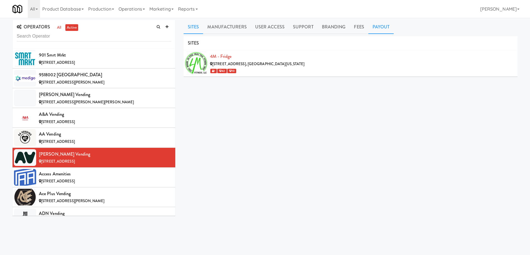
click at [376, 29] on link "Payout" at bounding box center [382, 27] width 26 height 14
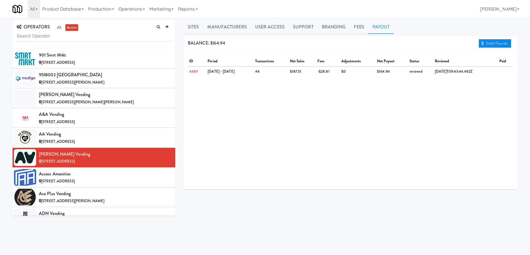
click at [505, 44] on link "Settle Payouts" at bounding box center [495, 43] width 32 height 8
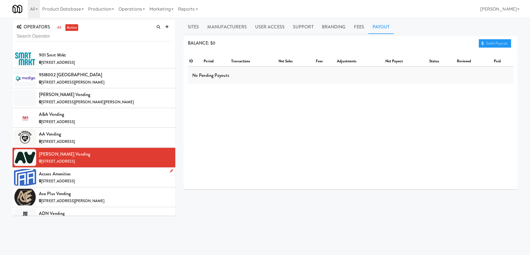
click at [96, 170] on div "Access Amenities" at bounding box center [105, 174] width 132 height 8
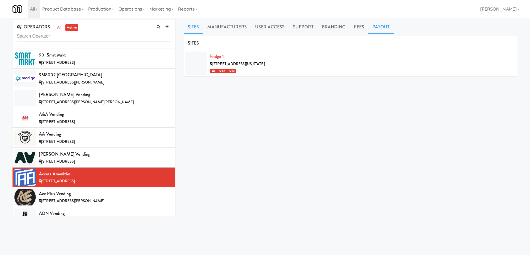
click at [380, 29] on link "Payout" at bounding box center [382, 27] width 26 height 14
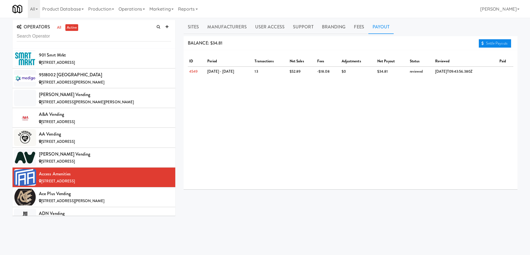
click at [487, 42] on link "Settle Payouts" at bounding box center [495, 43] width 32 height 8
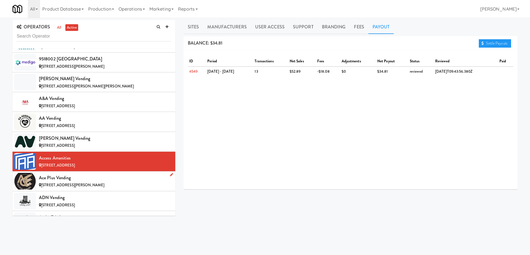
scroll to position [48, 0]
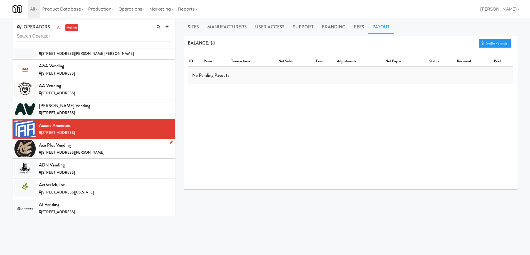
click at [103, 151] on div "[STREET_ADDRESS][PERSON_NAME]" at bounding box center [105, 152] width 132 height 7
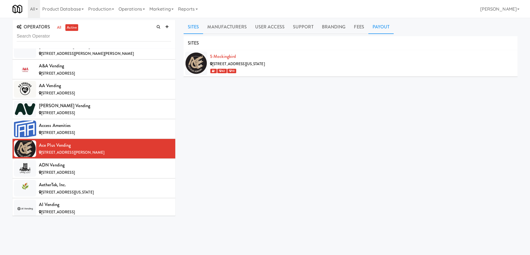
click at [381, 27] on link "Payout" at bounding box center [382, 27] width 26 height 14
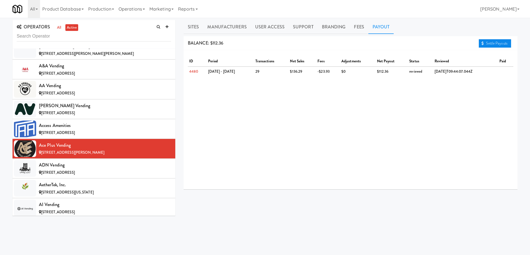
click at [488, 41] on link "Settle Payouts" at bounding box center [495, 43] width 32 height 8
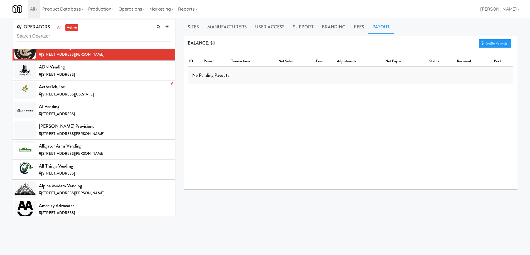
scroll to position [120, 0]
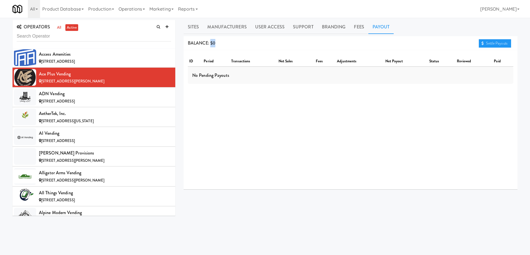
drag, startPoint x: 210, startPoint y: 43, endPoint x: 223, endPoint y: 42, distance: 12.5
click at [223, 42] on div "BALANCE: $0 Settle Payouts" at bounding box center [351, 43] width 334 height 14
click at [111, 96] on div "ADN Vending" at bounding box center [105, 94] width 132 height 8
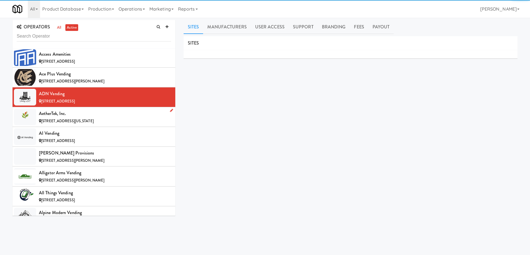
click at [105, 117] on div "AetherTek, Inc." at bounding box center [105, 113] width 132 height 8
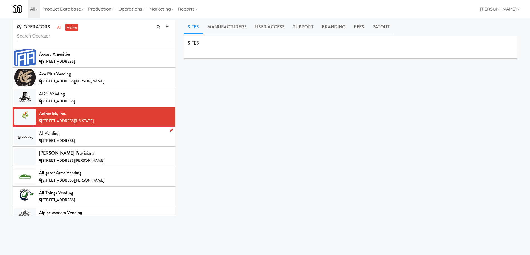
click at [103, 127] on li "AI Vending 5390 S Olathe Cir, Centennial CO" at bounding box center [94, 137] width 163 height 20
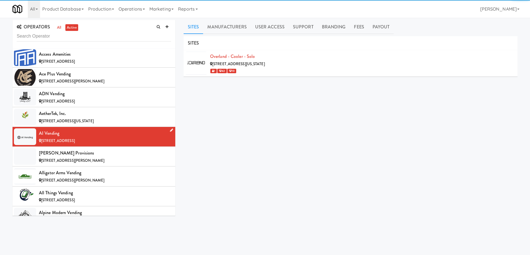
click at [106, 145] on li "AI Vending 5390 S Olathe Cir, Centennial CO" at bounding box center [94, 137] width 163 height 20
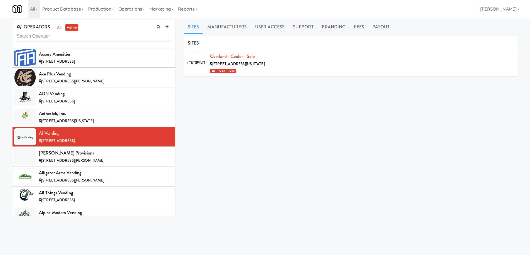
drag, startPoint x: 108, startPoint y: 151, endPoint x: 179, endPoint y: 116, distance: 79.4
click at [108, 151] on div "[PERSON_NAME] Provisions" at bounding box center [105, 153] width 132 height 8
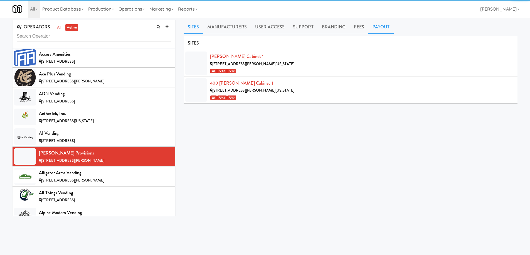
click at [388, 27] on link "Payout" at bounding box center [382, 27] width 26 height 14
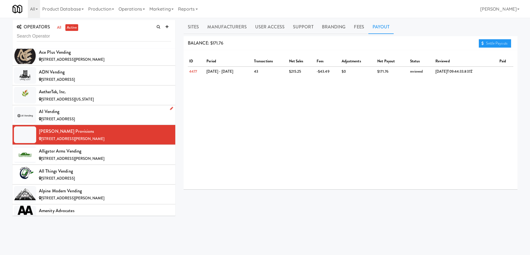
scroll to position [170, 0]
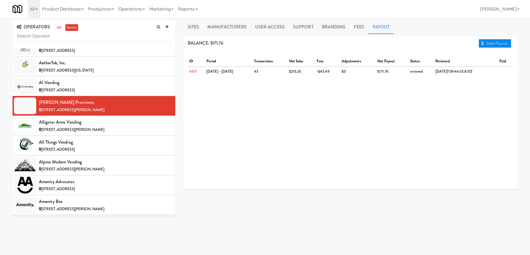
click at [501, 41] on link "Settle Payouts" at bounding box center [495, 43] width 32 height 8
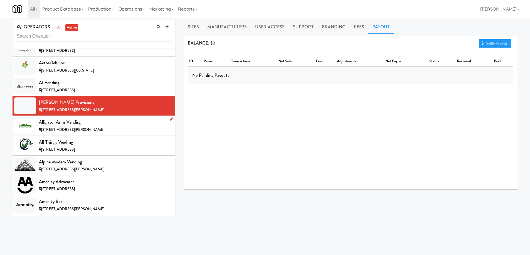
click at [87, 129] on div "[STREET_ADDRESS][PERSON_NAME]" at bounding box center [105, 129] width 132 height 7
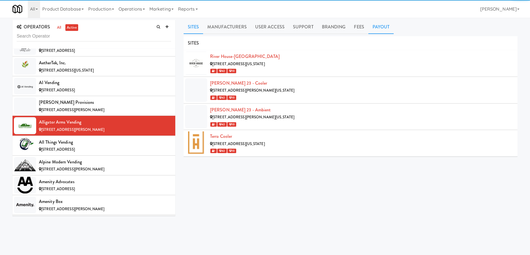
click at [389, 30] on link "Payout" at bounding box center [382, 27] width 26 height 14
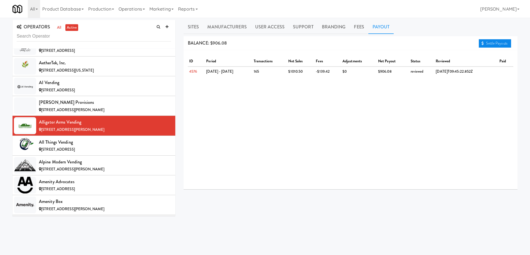
click at [491, 45] on link "Settle Payouts" at bounding box center [495, 43] width 32 height 8
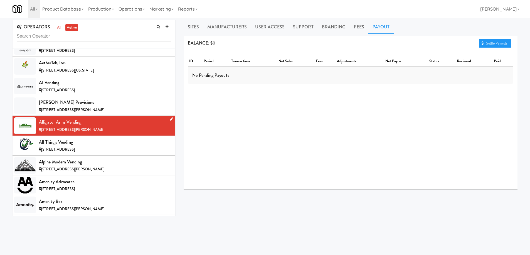
drag, startPoint x: 87, startPoint y: 147, endPoint x: 129, endPoint y: 130, distance: 45.1
click at [75, 147] on span "[STREET_ADDRESS]" at bounding box center [58, 149] width 34 height 5
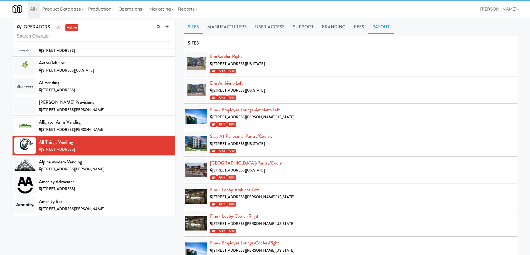
click at [385, 28] on link "Payout" at bounding box center [382, 27] width 26 height 14
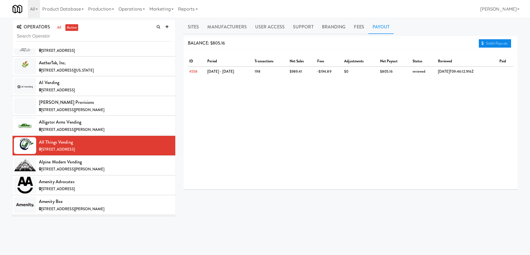
click at [488, 41] on link "Settle Payouts" at bounding box center [495, 43] width 32 height 8
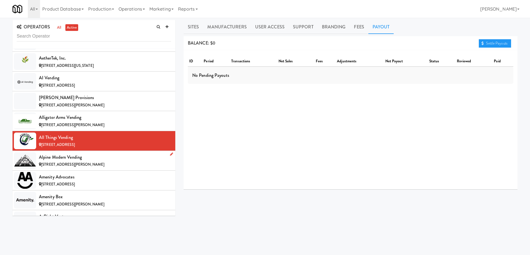
scroll to position [181, 0]
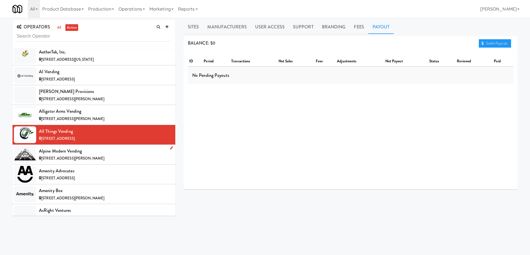
click at [118, 155] on div "Alpine Modern Vending" at bounding box center [105, 151] width 132 height 8
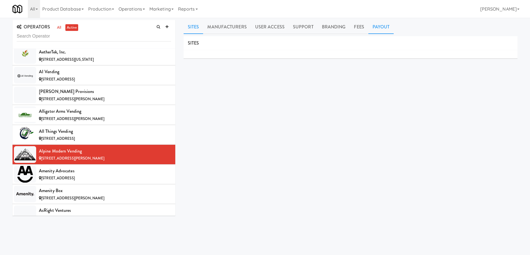
click at [382, 30] on link "Payout" at bounding box center [382, 27] width 26 height 14
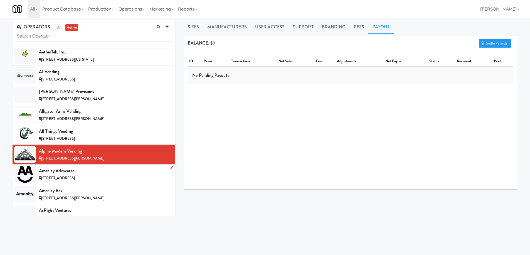
click at [93, 169] on div "Amenity Advocates" at bounding box center [105, 171] width 132 height 8
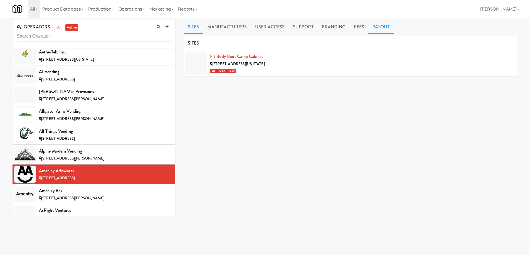
click at [378, 30] on link "Payout" at bounding box center [382, 27] width 26 height 14
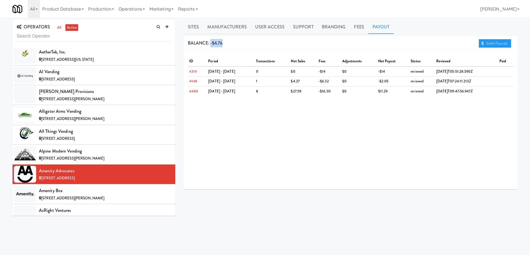
drag, startPoint x: 231, startPoint y: 42, endPoint x: 210, endPoint y: 43, distance: 20.9
click at [210, 43] on div "BALANCE: -$4.76 Settle Payouts" at bounding box center [351, 43] width 334 height 14
click at [225, 46] on div "BALANCE: -$4.76 Settle Payouts" at bounding box center [351, 43] width 334 height 14
drag, startPoint x: 213, startPoint y: 43, endPoint x: 232, endPoint y: 42, distance: 19.5
click at [232, 42] on div "BALANCE: -$4.76 Settle Payouts" at bounding box center [351, 43] width 334 height 14
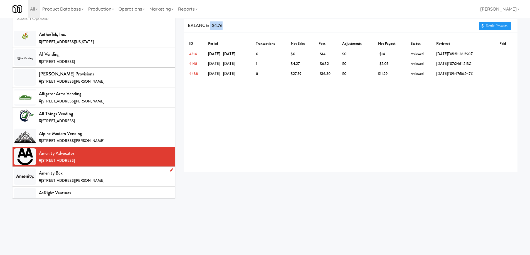
scroll to position [18, 0]
click at [106, 172] on div "Amenity Box" at bounding box center [105, 173] width 132 height 8
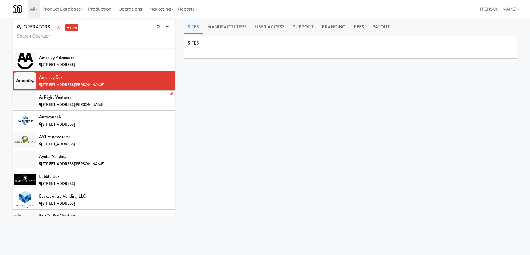
click at [109, 105] on div "[STREET_ADDRESS][PERSON_NAME]" at bounding box center [105, 104] width 132 height 7
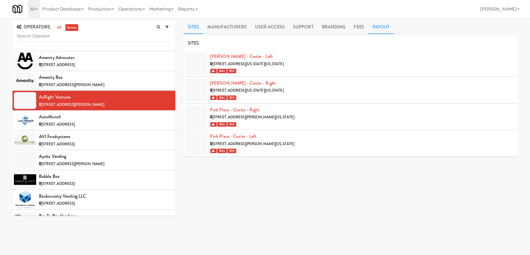
click at [390, 30] on link "Payout" at bounding box center [382, 27] width 26 height 14
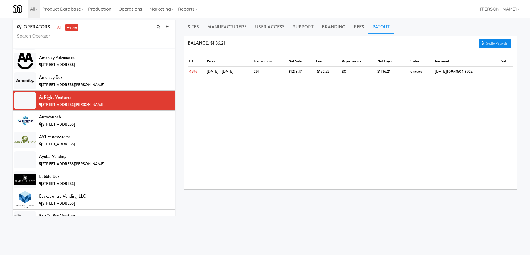
click at [503, 43] on link "Settle Payouts" at bounding box center [495, 43] width 32 height 8
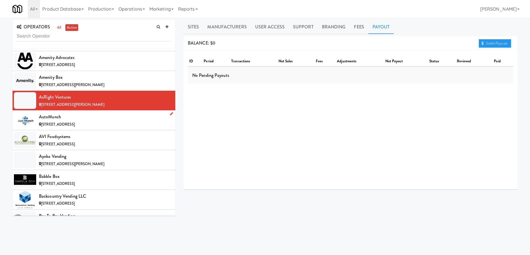
click at [125, 119] on div "AutoMunch" at bounding box center [105, 117] width 132 height 8
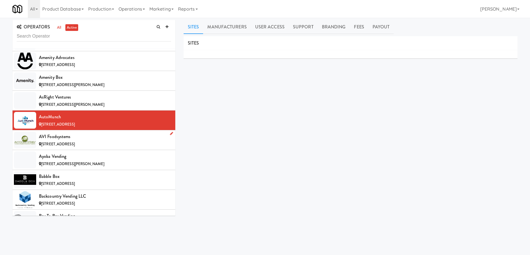
click at [117, 133] on div "AVI Foodsystems" at bounding box center [105, 137] width 132 height 8
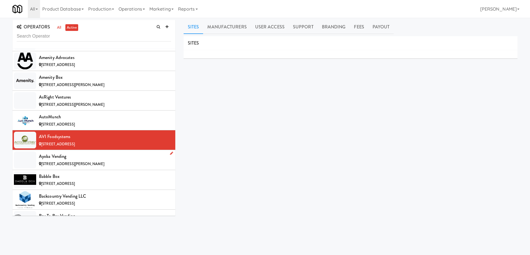
click at [102, 158] on div "Ayoba Vending" at bounding box center [105, 156] width 132 height 8
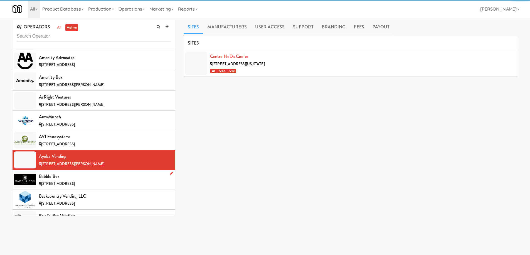
click at [106, 175] on div "Babble Box" at bounding box center [105, 176] width 132 height 8
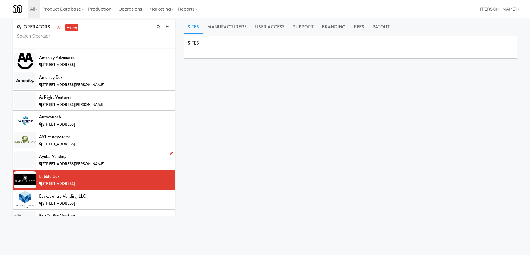
click at [112, 161] on div "[STREET_ADDRESS][PERSON_NAME]" at bounding box center [105, 164] width 132 height 7
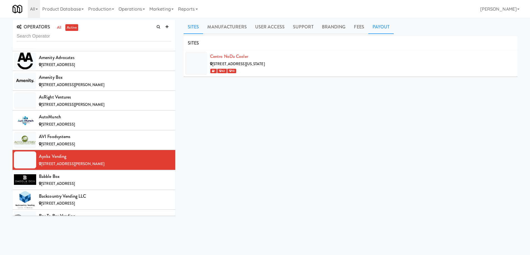
click at [384, 28] on link "Payout" at bounding box center [382, 27] width 26 height 14
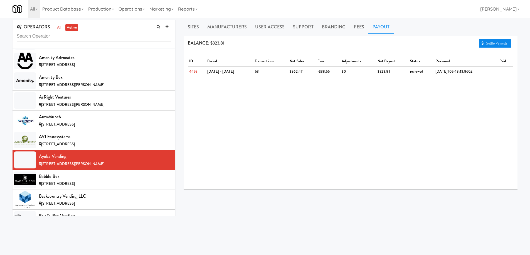
click at [490, 44] on link "Settle Payouts" at bounding box center [495, 43] width 32 height 8
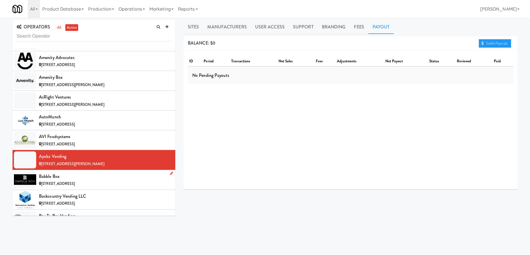
click at [82, 178] on div "Babble Box" at bounding box center [105, 176] width 132 height 8
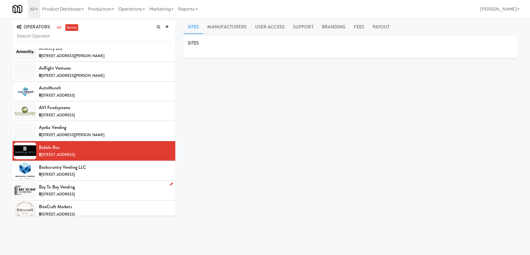
scroll to position [331, 0]
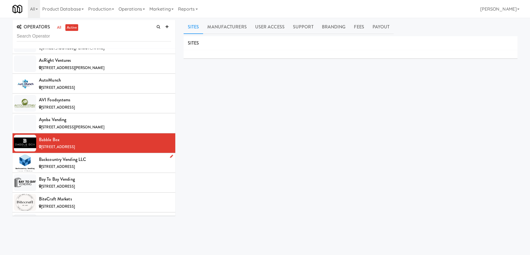
click at [102, 167] on div "[STREET_ADDRESS]" at bounding box center [105, 166] width 132 height 7
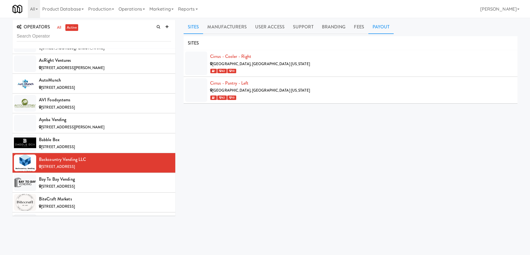
click at [386, 28] on link "Payout" at bounding box center [382, 27] width 26 height 14
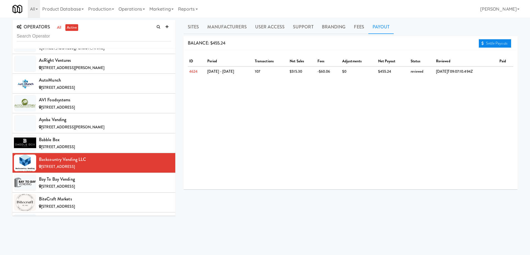
click at [489, 42] on link "Settle Payouts" at bounding box center [495, 43] width 32 height 8
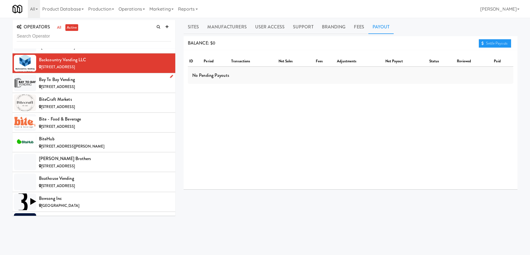
click at [106, 79] on div "Bay to Bay Vending" at bounding box center [105, 79] width 132 height 8
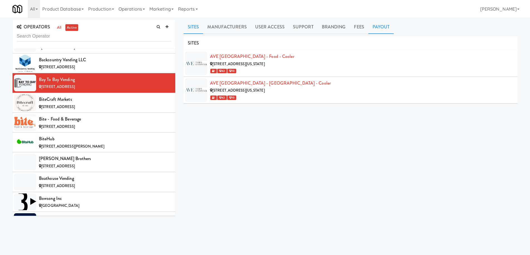
click at [387, 26] on link "Payout" at bounding box center [382, 27] width 26 height 14
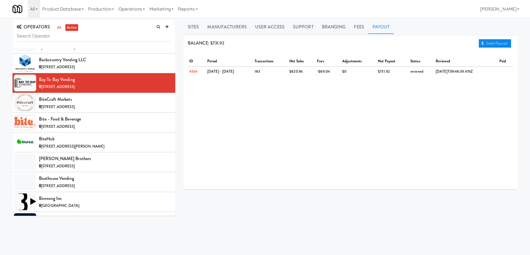
click at [488, 41] on link "Settle Payouts" at bounding box center [495, 43] width 32 height 8
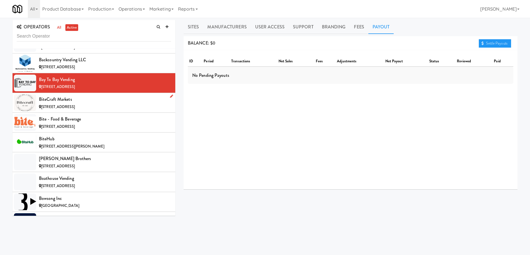
click at [112, 102] on div "BiteCraft Markets" at bounding box center [105, 99] width 132 height 8
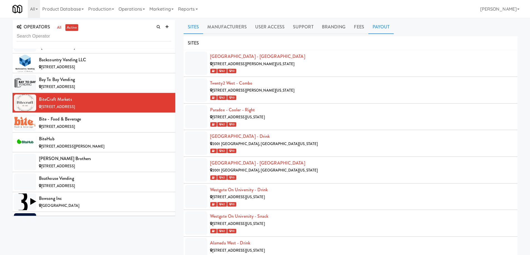
click at [387, 27] on link "Payout" at bounding box center [382, 27] width 26 height 14
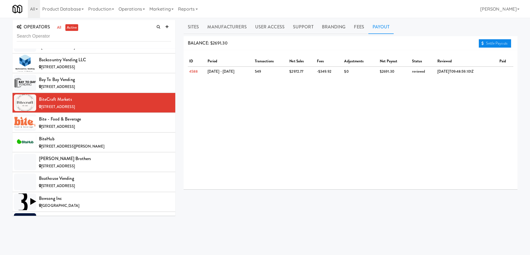
click at [491, 43] on link "Settle Payouts" at bounding box center [495, 43] width 32 height 8
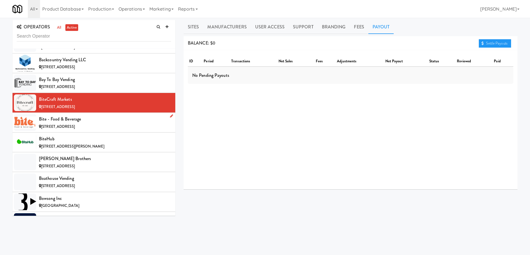
click at [100, 114] on li "Bite - Food & Beverage 116 Ainsdale Dr, Richmond Hill GA" at bounding box center [94, 123] width 163 height 20
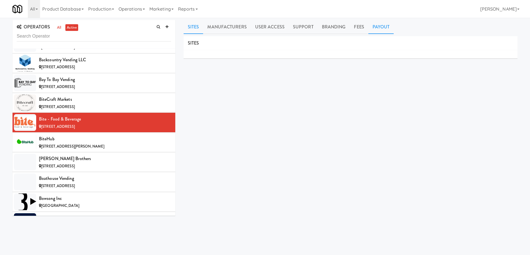
click at [369, 29] on link "Payout" at bounding box center [382, 27] width 26 height 14
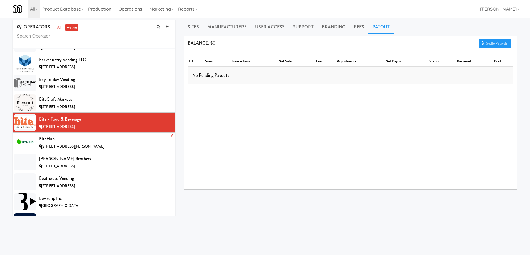
click at [58, 145] on span "[STREET_ADDRESS][PERSON_NAME]" at bounding box center [72, 146] width 63 height 5
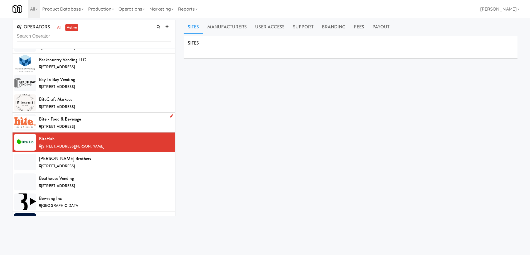
click at [85, 122] on div "Bite - Food & Beverage" at bounding box center [105, 119] width 132 height 8
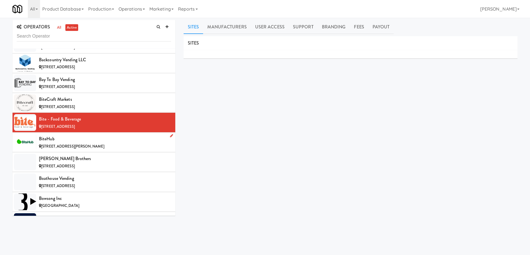
click at [60, 140] on div "BiteHub" at bounding box center [105, 139] width 132 height 8
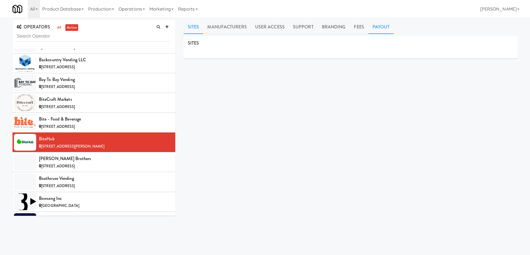
click at [381, 26] on link "Payout" at bounding box center [382, 27] width 26 height 14
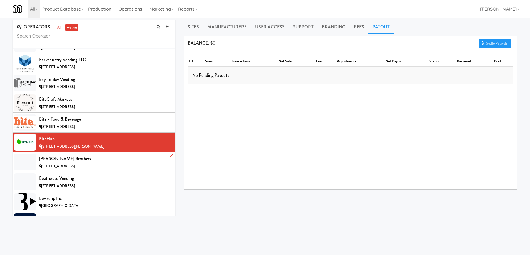
click at [118, 160] on div "[PERSON_NAME] Brothers" at bounding box center [105, 159] width 132 height 8
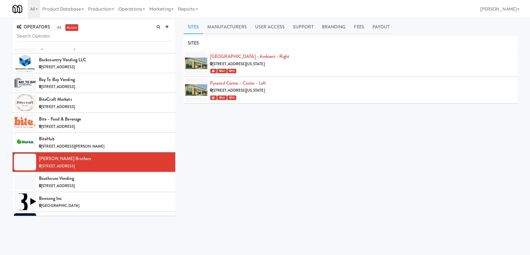
scroll to position [439, 0]
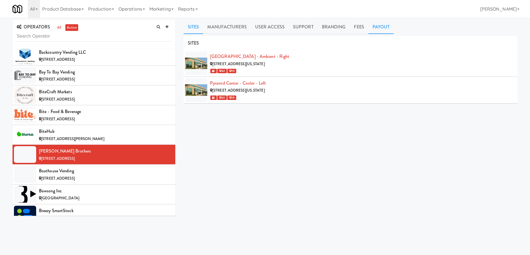
click at [379, 27] on link "Payout" at bounding box center [382, 27] width 26 height 14
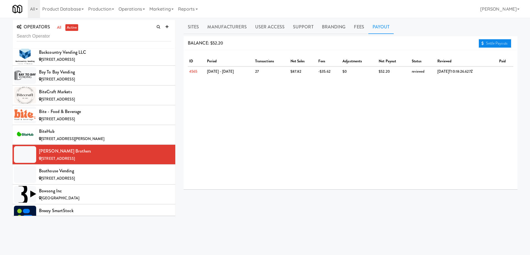
click at [482, 42] on icon at bounding box center [483, 43] width 2 height 4
click at [106, 173] on div "Boathouse Vending" at bounding box center [105, 171] width 132 height 8
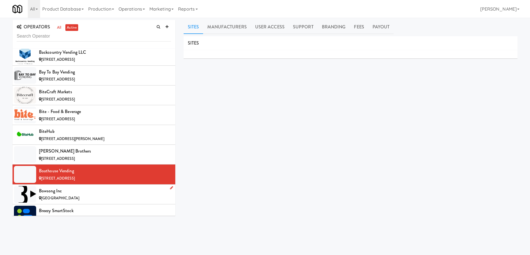
click at [105, 188] on div "Bowsong Inc" at bounding box center [105, 191] width 132 height 8
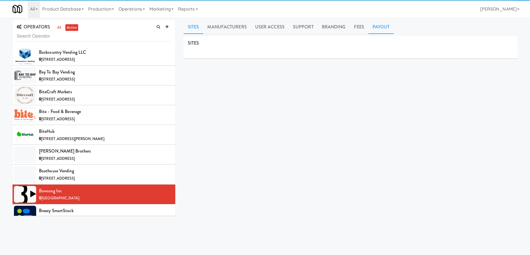
click at [382, 27] on link "Payout" at bounding box center [382, 27] width 26 height 14
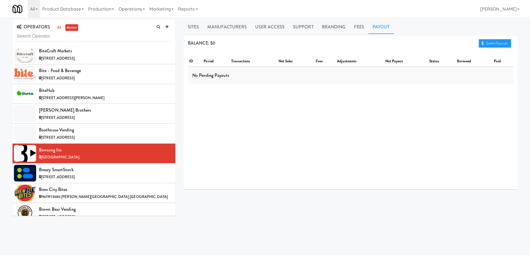
scroll to position [531, 0]
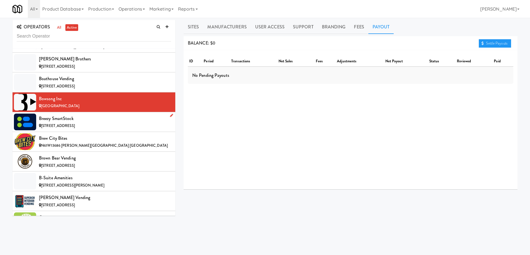
click at [126, 123] on div "[STREET_ADDRESS]" at bounding box center [105, 126] width 132 height 7
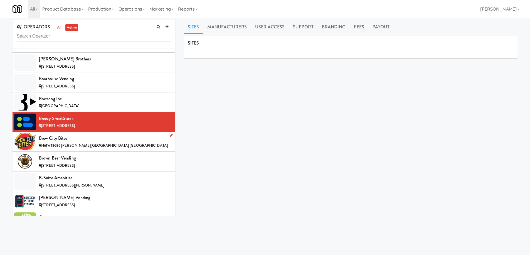
click at [122, 136] on div "Brew City Bites" at bounding box center [105, 138] width 132 height 8
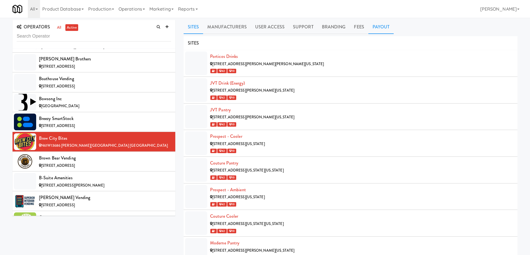
click at [380, 24] on link "Payout" at bounding box center [382, 27] width 26 height 14
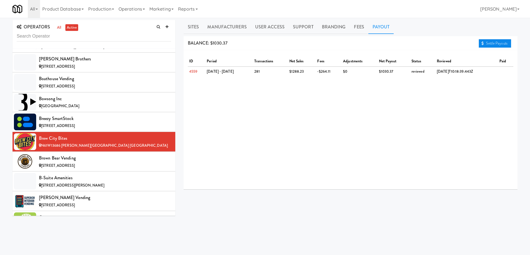
click at [491, 43] on link "Settle Payouts" at bounding box center [495, 43] width 32 height 8
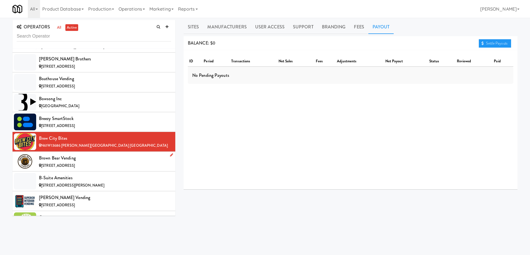
click at [70, 158] on div "Brown Bear Vending" at bounding box center [105, 158] width 132 height 8
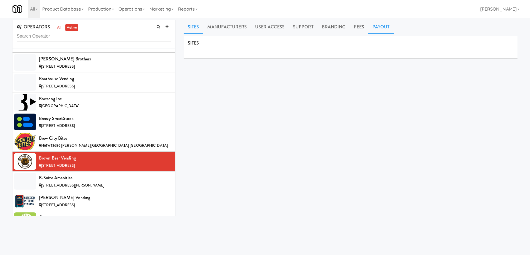
click at [378, 27] on link "Payout" at bounding box center [382, 27] width 26 height 14
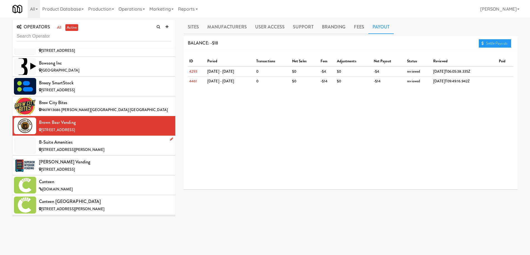
scroll to position [569, 0]
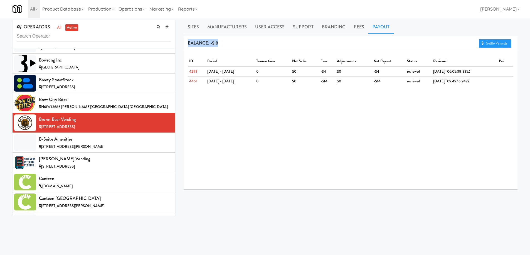
drag, startPoint x: 222, startPoint y: 44, endPoint x: 187, endPoint y: 45, distance: 34.8
click at [187, 45] on div "BALANCE: -$18 Settle Payouts" at bounding box center [351, 43] width 334 height 14
drag, startPoint x: 60, startPoint y: 119, endPoint x: 40, endPoint y: 120, distance: 20.1
click at [40, 120] on div "Brown Bear Vending" at bounding box center [105, 119] width 132 height 8
drag, startPoint x: 219, startPoint y: 44, endPoint x: 210, endPoint y: 44, distance: 8.1
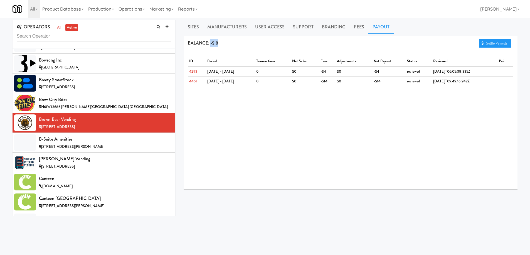
click at [210, 44] on div "BALANCE: -$18 Settle Payouts" at bounding box center [351, 43] width 334 height 14
click at [273, 139] on div "ID period transactions net sales fees adjustments net payout status reviewed pa…" at bounding box center [351, 119] width 334 height 139
click at [104, 136] on div "B-Suite Amenities" at bounding box center [105, 139] width 132 height 8
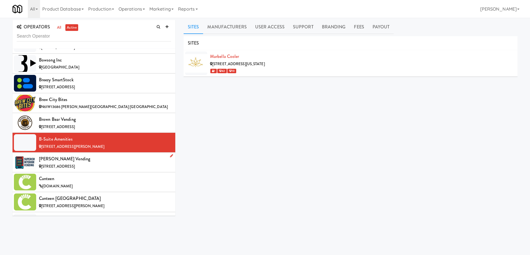
click at [98, 161] on div "[PERSON_NAME] Vending" at bounding box center [105, 159] width 132 height 8
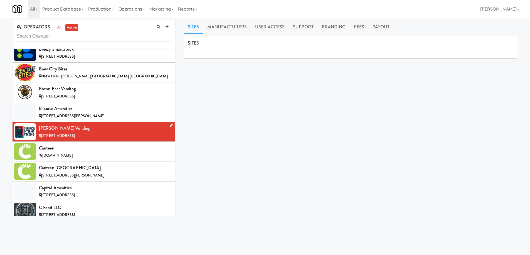
scroll to position [603, 0]
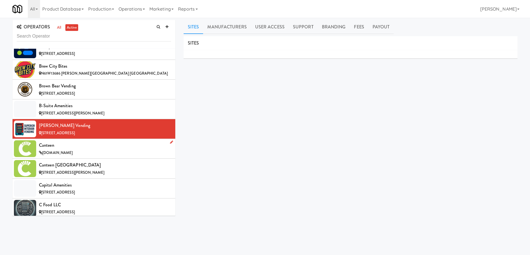
click at [105, 139] on li "Canteen canteen.fridge.kitchenmate.com" at bounding box center [94, 149] width 163 height 20
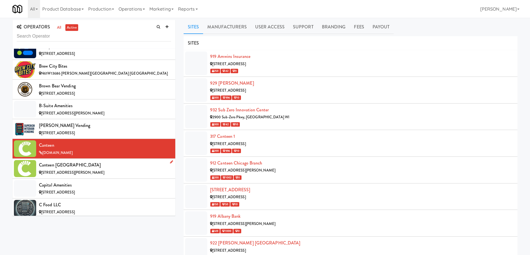
click at [106, 175] on div "[STREET_ADDRESS][PERSON_NAME]" at bounding box center [105, 172] width 132 height 7
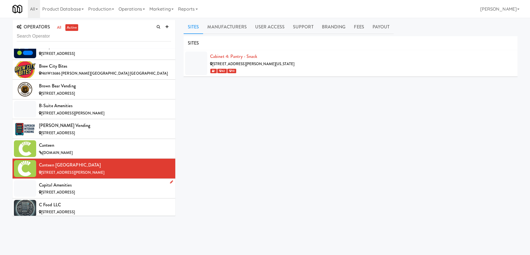
click at [102, 185] on div "Capital Amenities" at bounding box center [105, 185] width 132 height 8
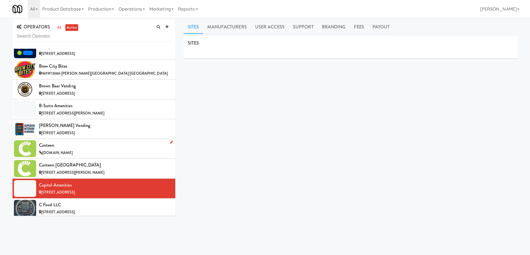
click at [111, 148] on div "Canteen" at bounding box center [105, 145] width 132 height 8
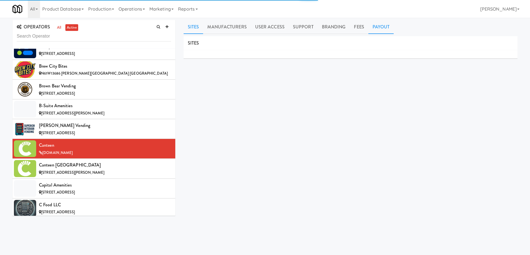
click at [369, 24] on link "Payout" at bounding box center [382, 27] width 26 height 14
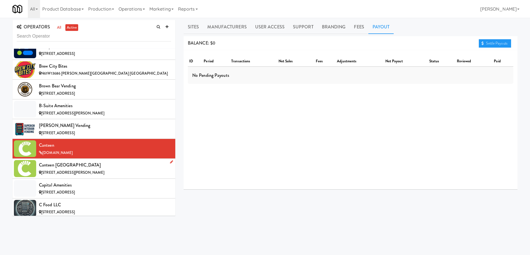
click at [61, 167] on div "Canteen [GEOGRAPHIC_DATA]" at bounding box center [105, 165] width 132 height 8
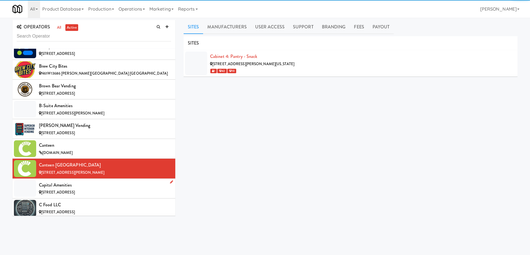
click at [75, 194] on span "[STREET_ADDRESS]" at bounding box center [58, 192] width 34 height 5
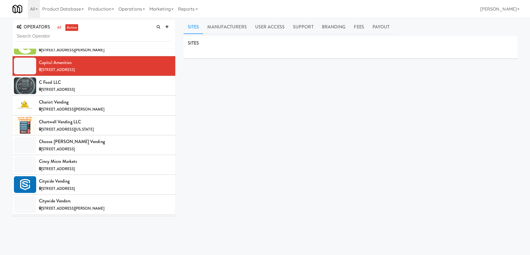
scroll to position [611, 0]
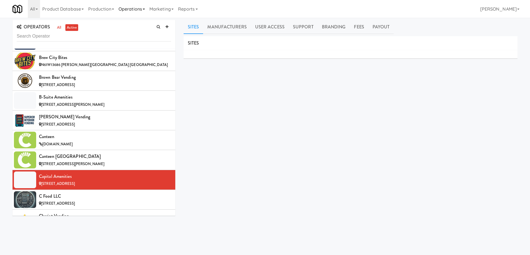
click at [143, 11] on link "Operations" at bounding box center [131, 9] width 31 height 18
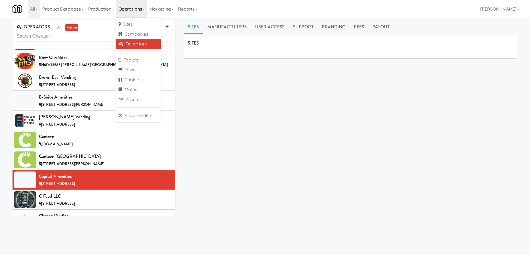
click at [226, 90] on div "SITES MANUFACTURERS Capital Amenities USERS Name Company Registered Max Nelson …" at bounding box center [351, 140] width 334 height 209
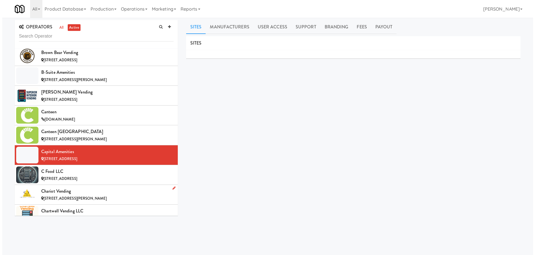
scroll to position [664, 0]
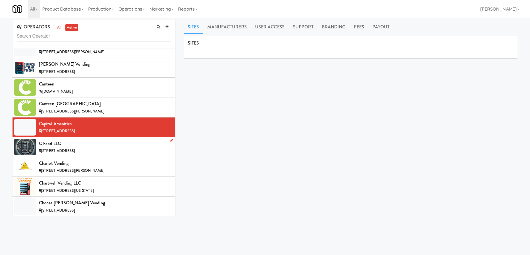
click at [122, 149] on div "[STREET_ADDRESS]" at bounding box center [105, 151] width 132 height 7
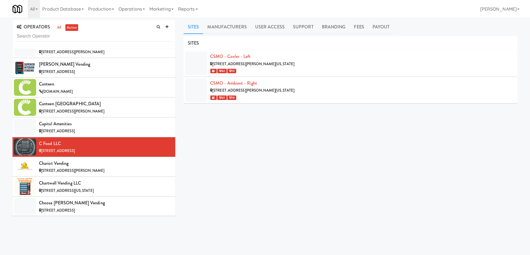
click at [393, 22] on ul "Sites Manufacturers User Access Support Branding Fees Payout" at bounding box center [351, 27] width 334 height 14
click at [381, 27] on link "Payout" at bounding box center [382, 27] width 26 height 14
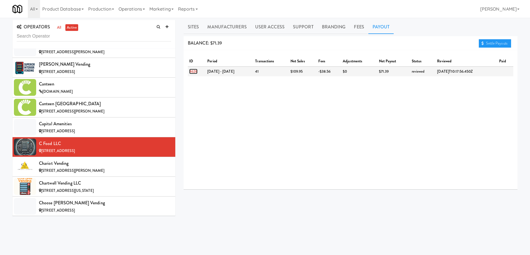
click at [195, 70] on link "4628" at bounding box center [193, 71] width 8 height 5
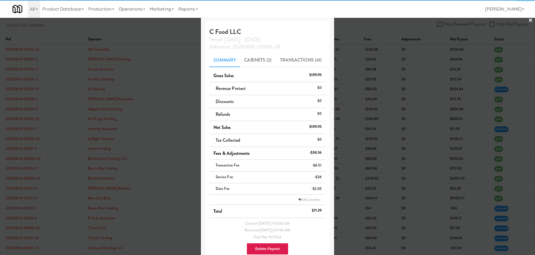
scroll to position [18, 0]
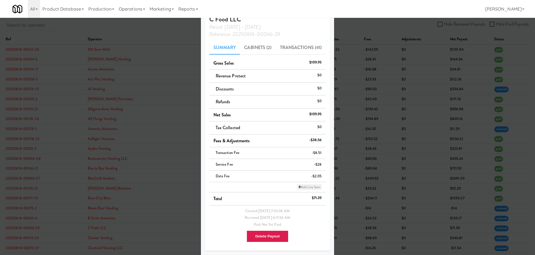
click at [313, 188] on link "Add Line Item" at bounding box center [309, 187] width 25 height 6
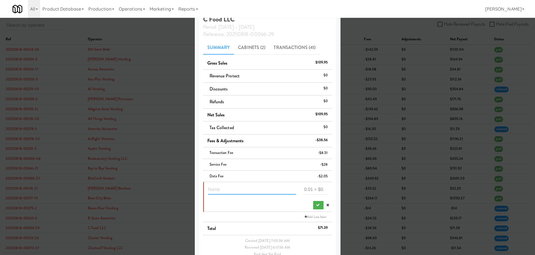
click at [246, 190] on input "text" at bounding box center [252, 189] width 88 height 10
type input "SaaS voucher"
type input "24"
drag, startPoint x: 229, startPoint y: 190, endPoint x: 205, endPoint y: 191, distance: 23.4
click at [205, 191] on div "SaaS voucher" at bounding box center [252, 191] width 96 height 14
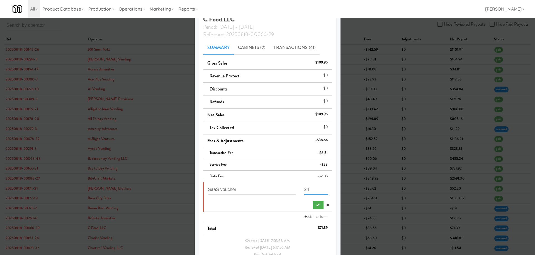
drag, startPoint x: 307, startPoint y: 191, endPoint x: 302, endPoint y: 191, distance: 4.5
click at [304, 191] on input "24" at bounding box center [316, 189] width 24 height 10
drag, startPoint x: 302, startPoint y: 191, endPoint x: 302, endPoint y: 186, distance: 4.5
click at [304, 191] on input "24" at bounding box center [316, 189] width 24 height 10
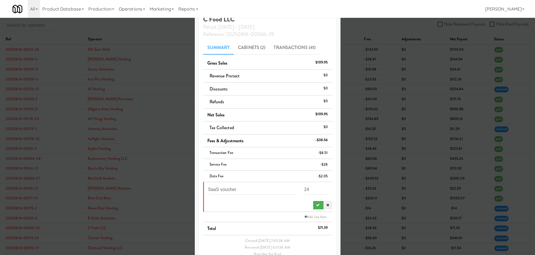
click at [326, 205] on icon at bounding box center [327, 205] width 3 height 4
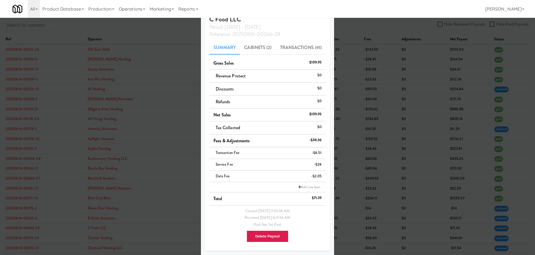
click at [368, 47] on div at bounding box center [267, 127] width 535 height 255
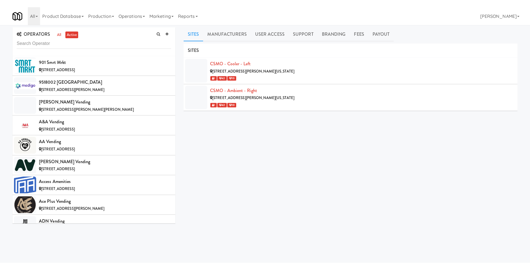
scroll to position [751, 0]
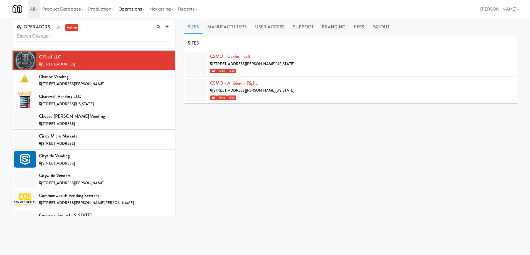
click at [135, 11] on link "Operations" at bounding box center [131, 9] width 31 height 18
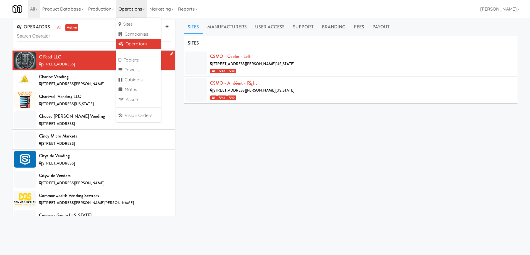
click at [75, 64] on span "[STREET_ADDRESS]" at bounding box center [58, 64] width 34 height 5
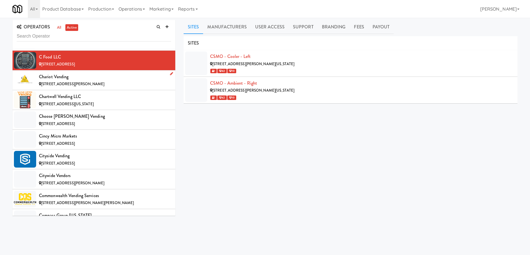
click at [103, 74] on div "Chariot Vending" at bounding box center [105, 77] width 132 height 8
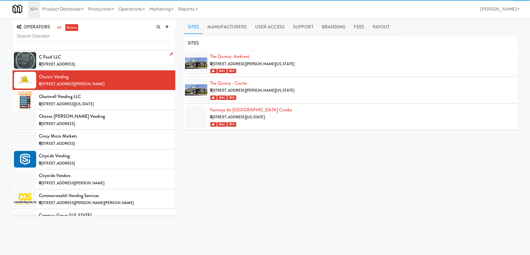
click at [116, 57] on div "C Food LLC" at bounding box center [105, 57] width 132 height 8
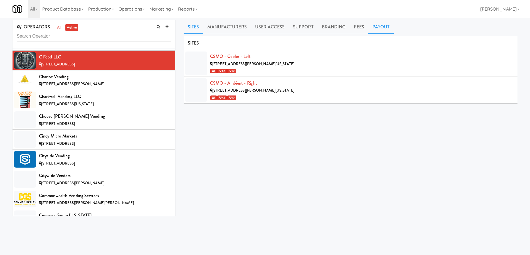
click at [382, 24] on link "Payout" at bounding box center [382, 27] width 26 height 14
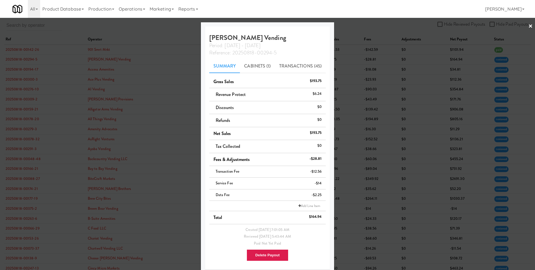
click at [382, 35] on div at bounding box center [267, 135] width 535 height 270
